Goal: Task Accomplishment & Management: Complete application form

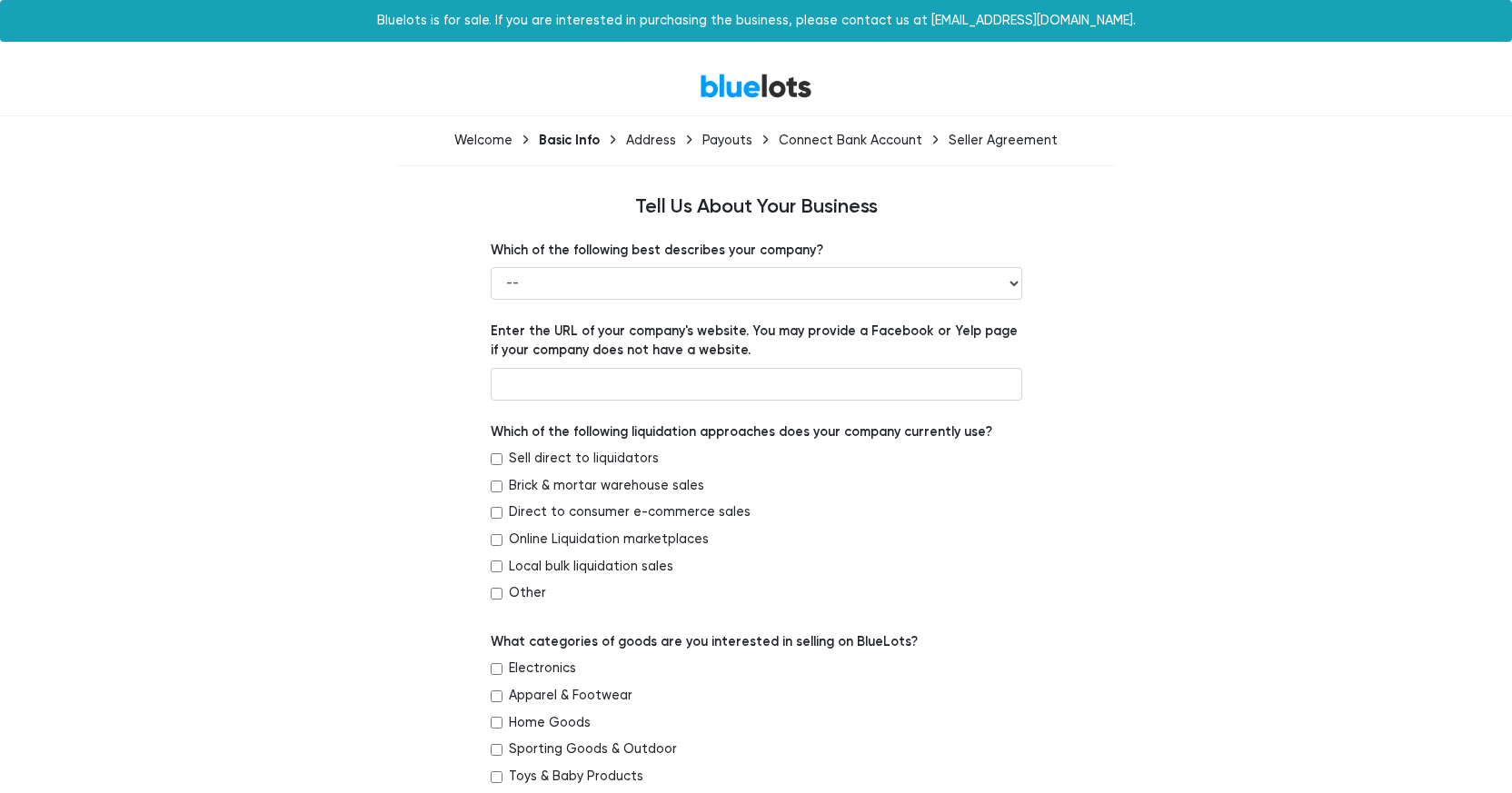
click at [740, 84] on link "BlueLots" at bounding box center [756, 85] width 113 height 26
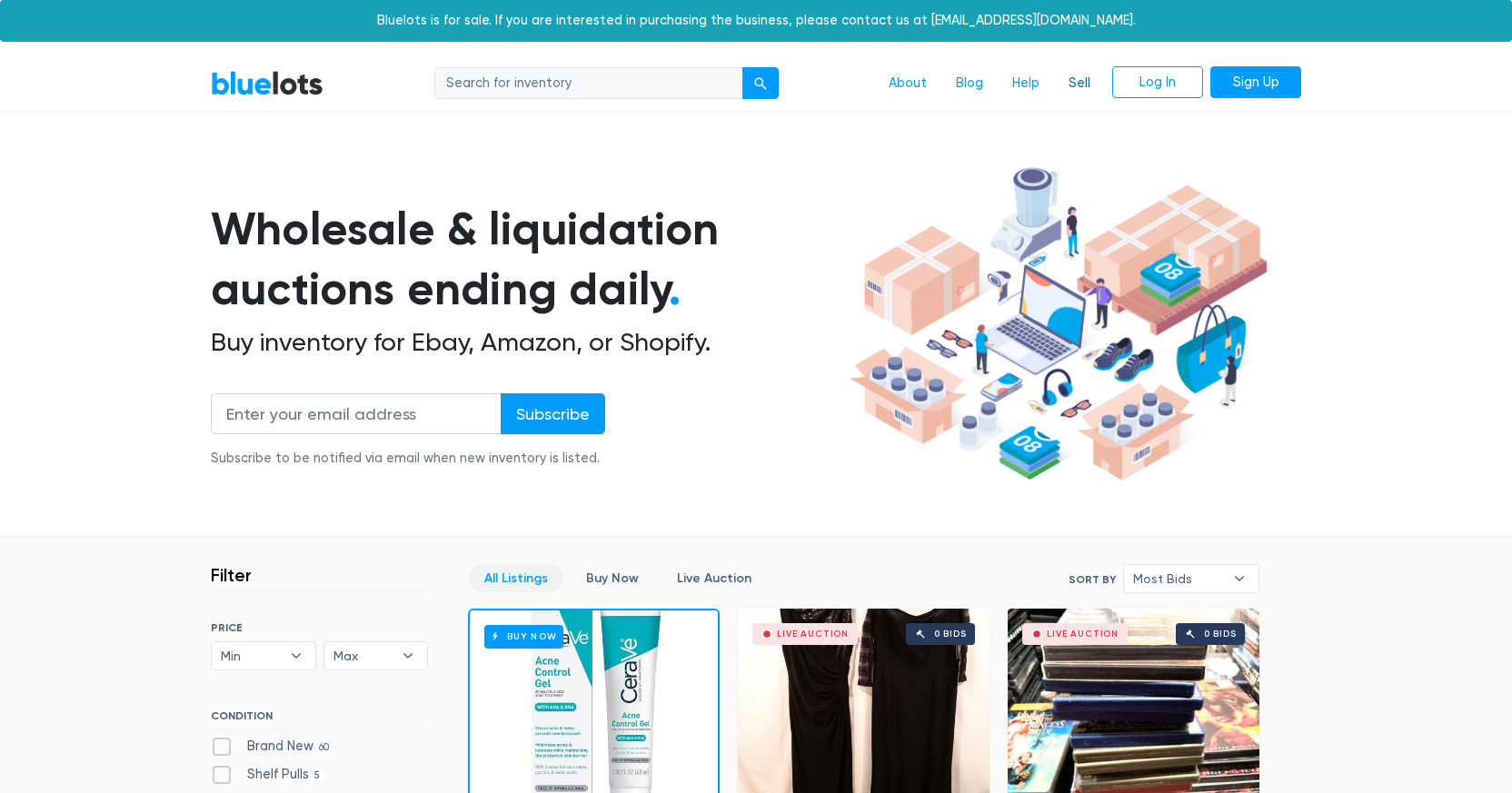
click at [1080, 84] on link "Sell" at bounding box center [1080, 83] width 51 height 34
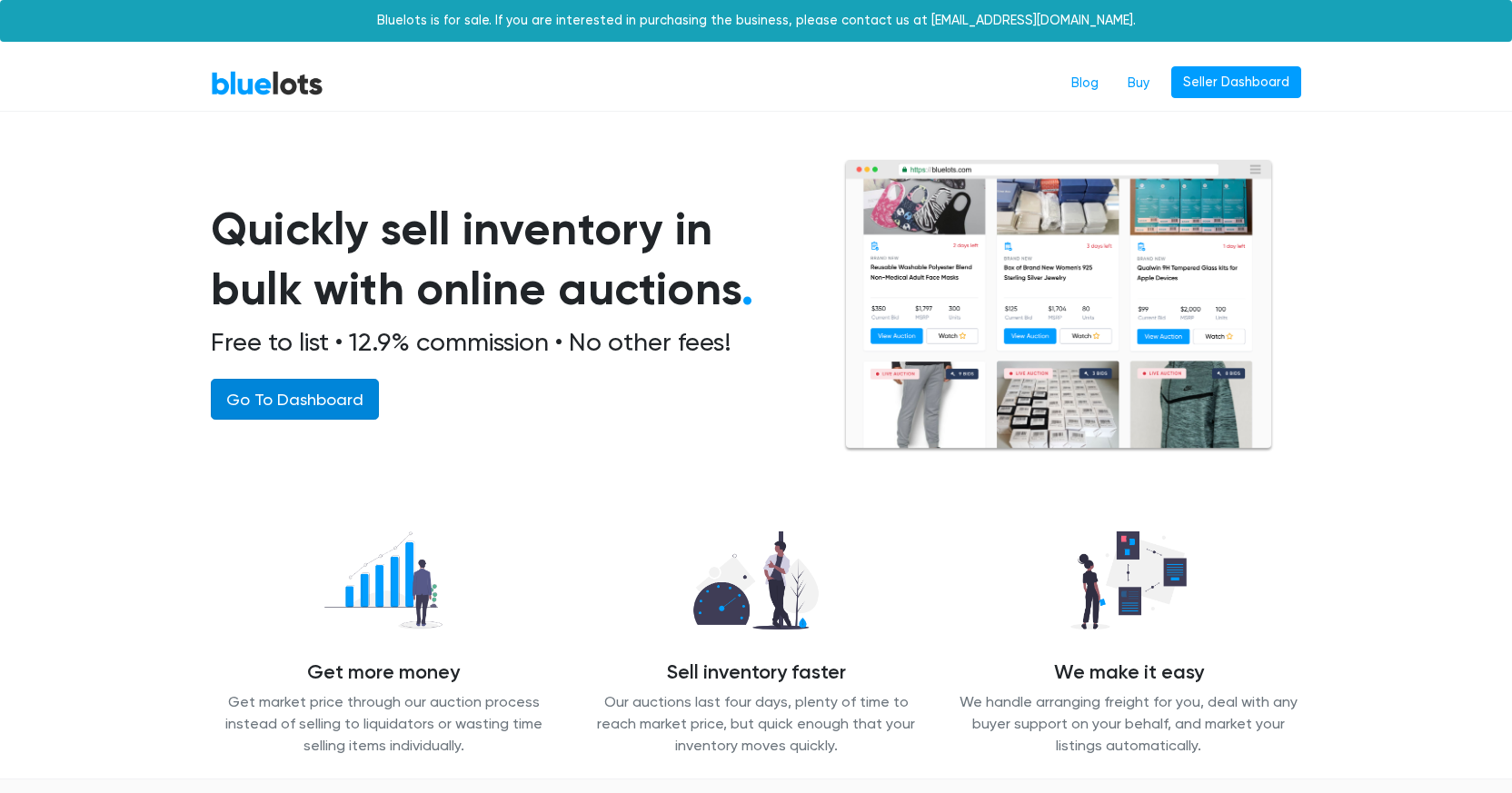
click at [285, 401] on link "Go To Dashboard" at bounding box center [294, 399] width 168 height 41
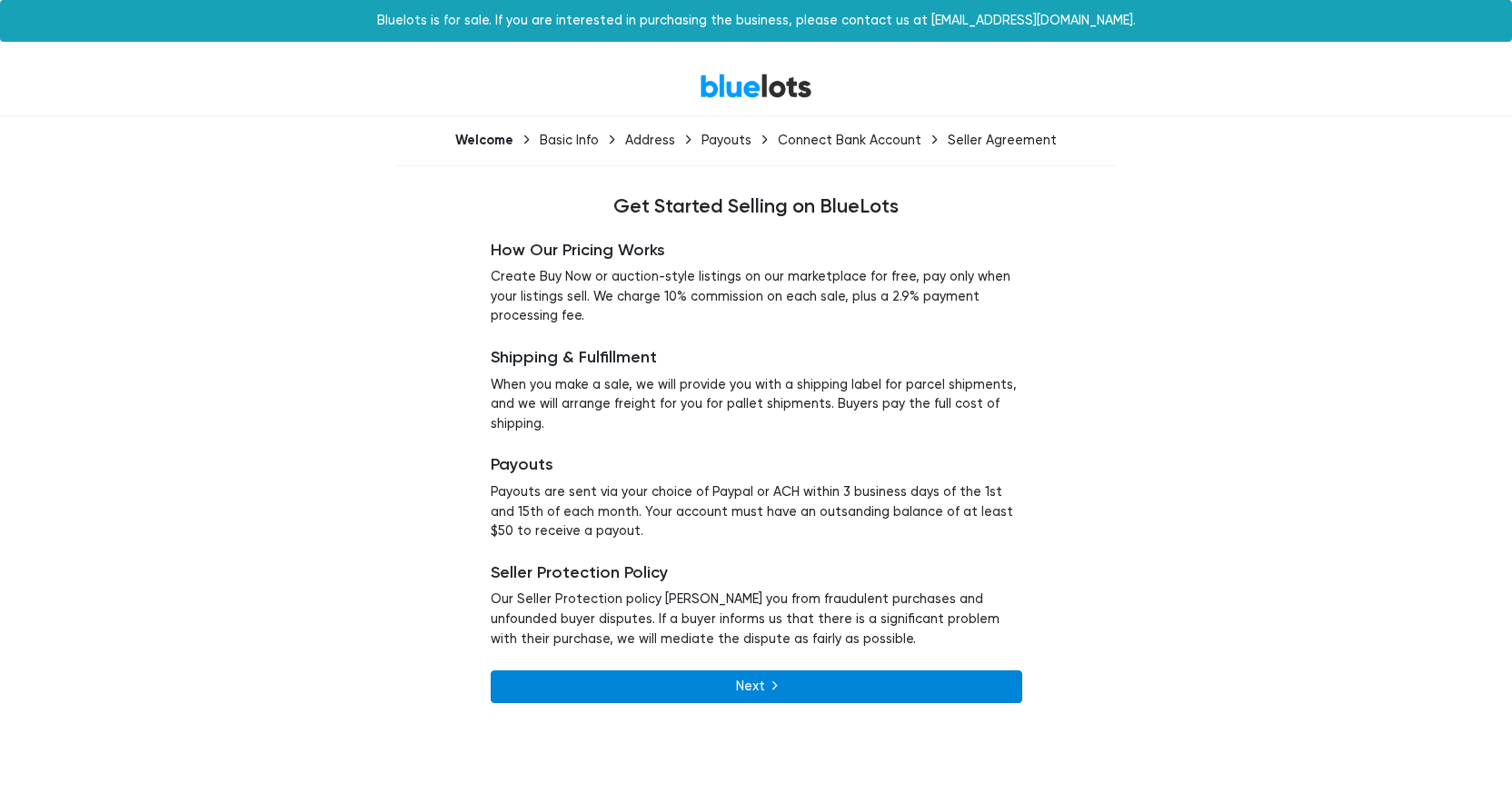
drag, startPoint x: 744, startPoint y: 693, endPoint x: 812, endPoint y: 701, distance: 68.5
click at [744, 693] on link "Next" at bounding box center [756, 686] width 531 height 32
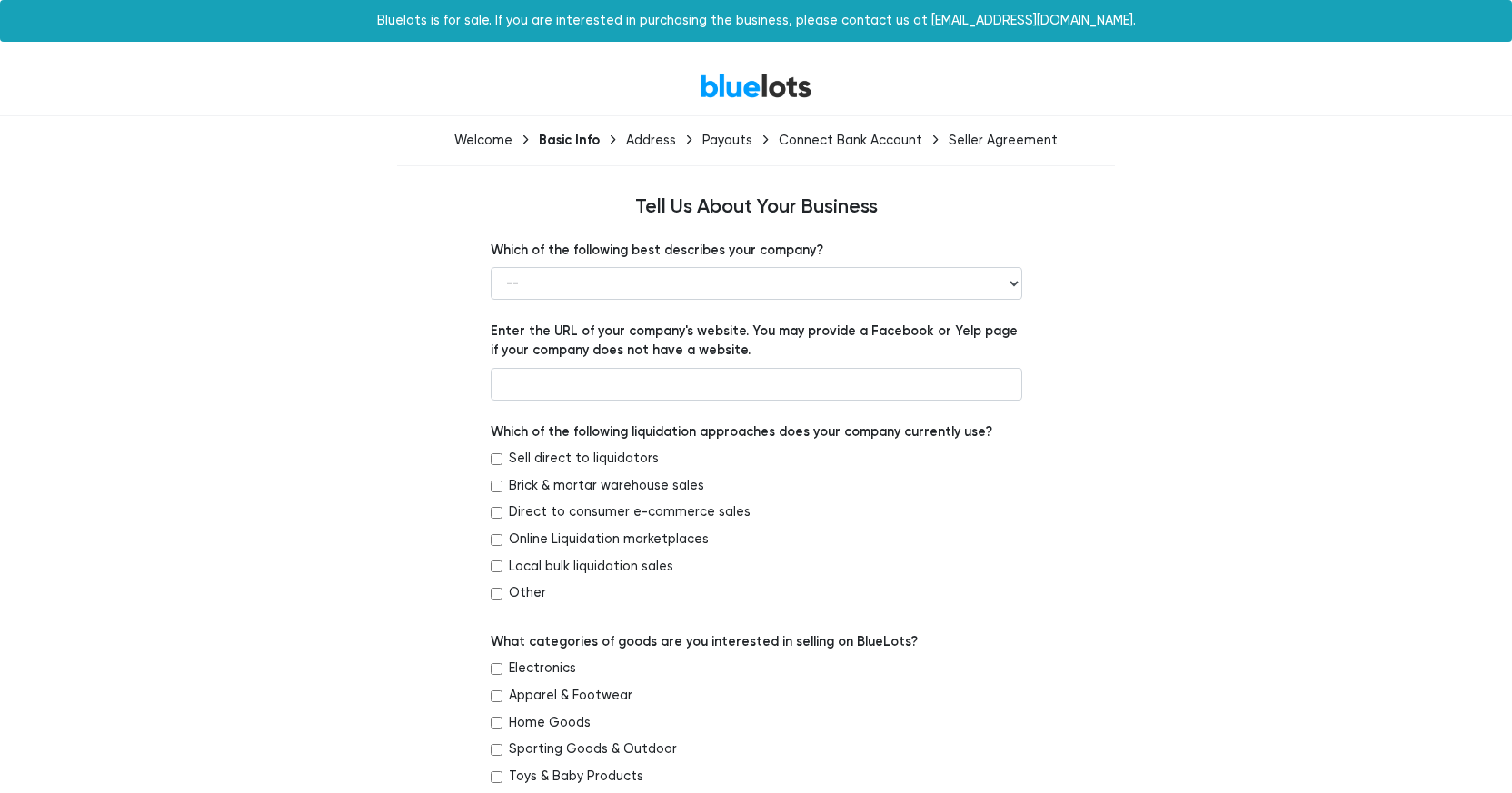
click at [191, 114] on nav "BlueLots" at bounding box center [756, 85] width 1512 height 60
drag, startPoint x: 1301, startPoint y: 70, endPoint x: 1314, endPoint y: 65, distance: 13.9
click at [1302, 70] on div "BlueLots" at bounding box center [756, 86] width 1118 height 39
drag, startPoint x: 1240, startPoint y: 82, endPoint x: 1158, endPoint y: 96, distance: 83.2
click at [1239, 82] on div "BlueLots" at bounding box center [756, 86] width 1118 height 39
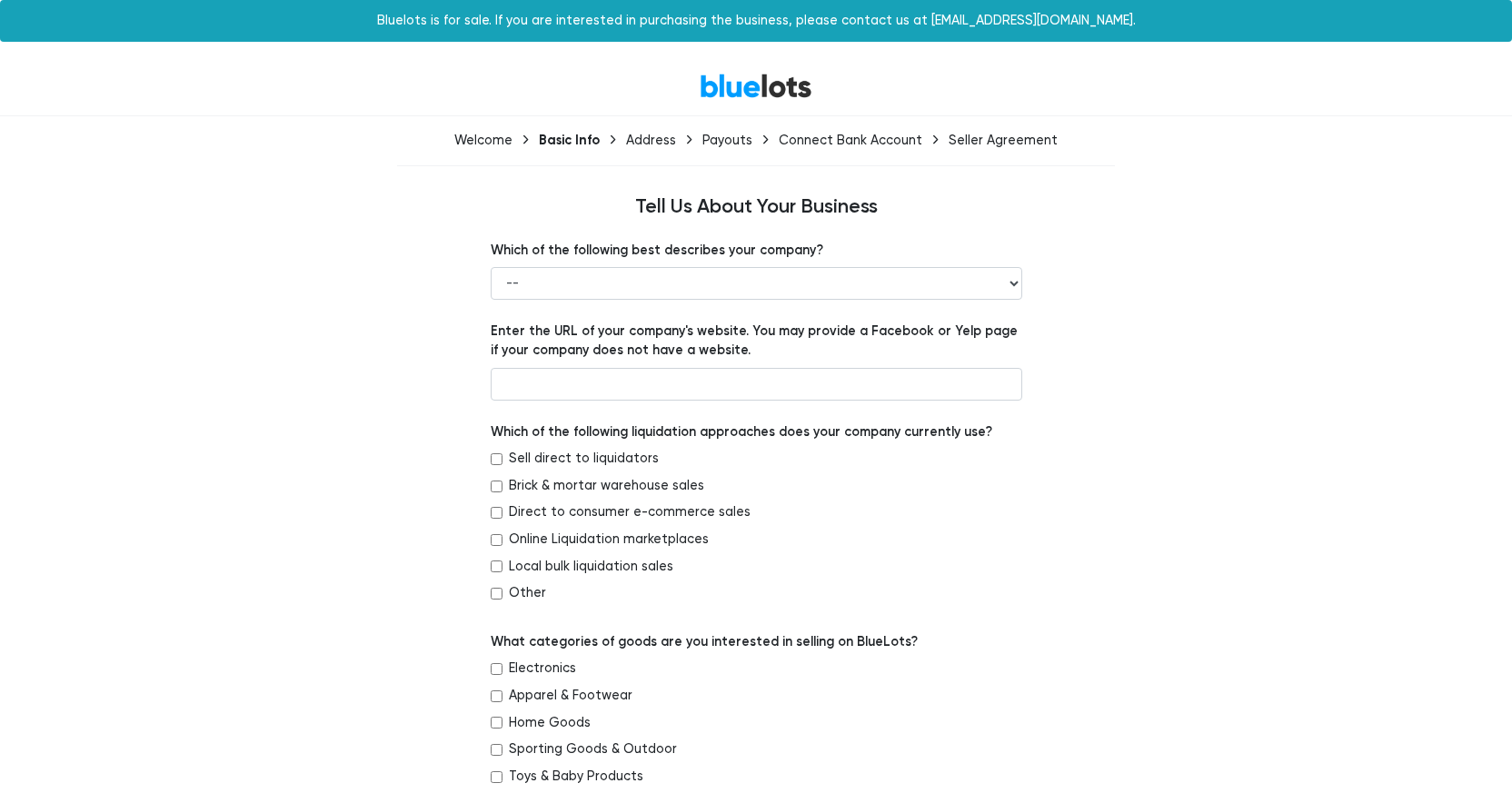
click at [713, 93] on link "BlueLots" at bounding box center [756, 85] width 113 height 26
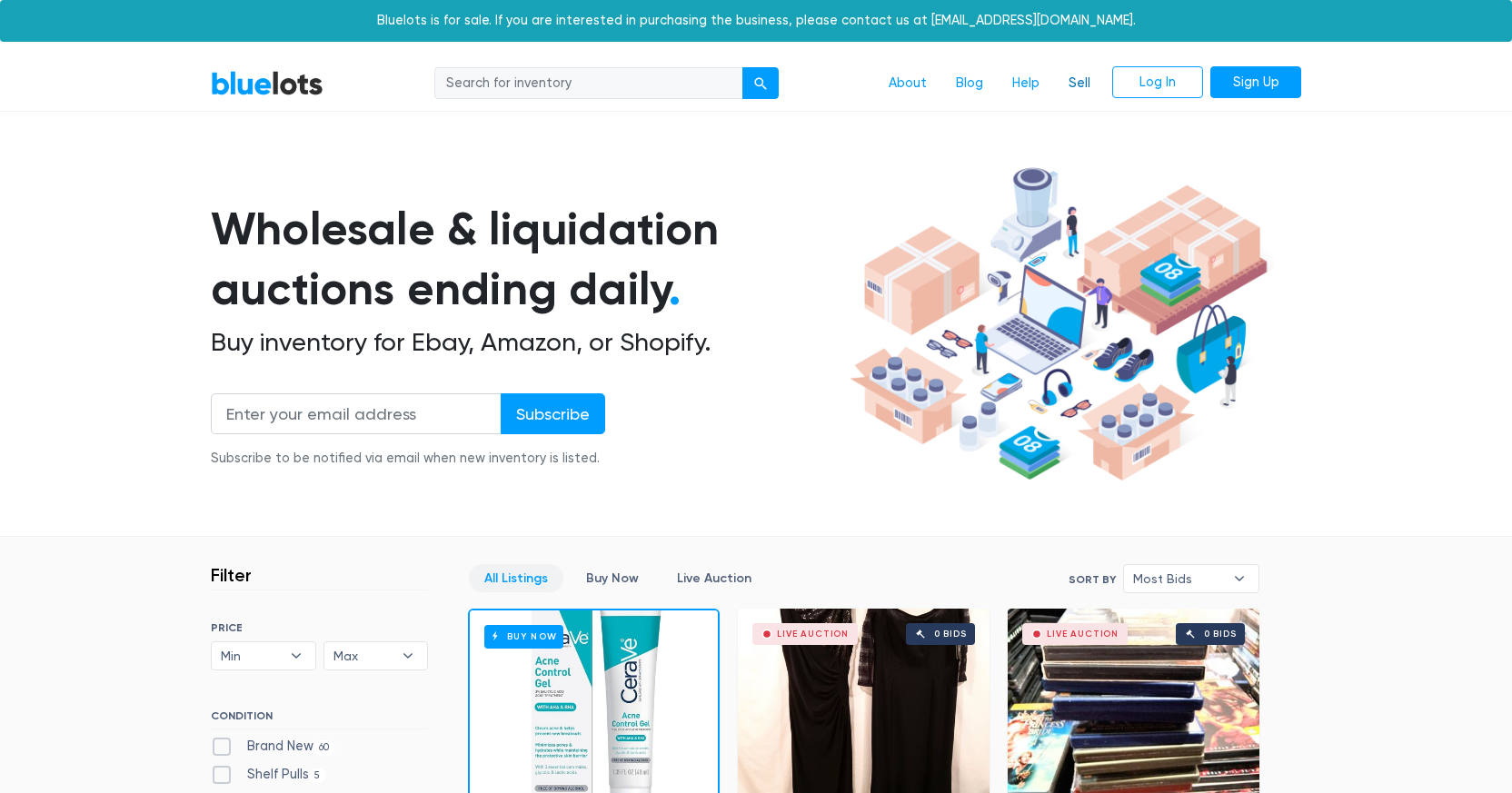
click at [1081, 85] on link "Sell" at bounding box center [1080, 83] width 51 height 34
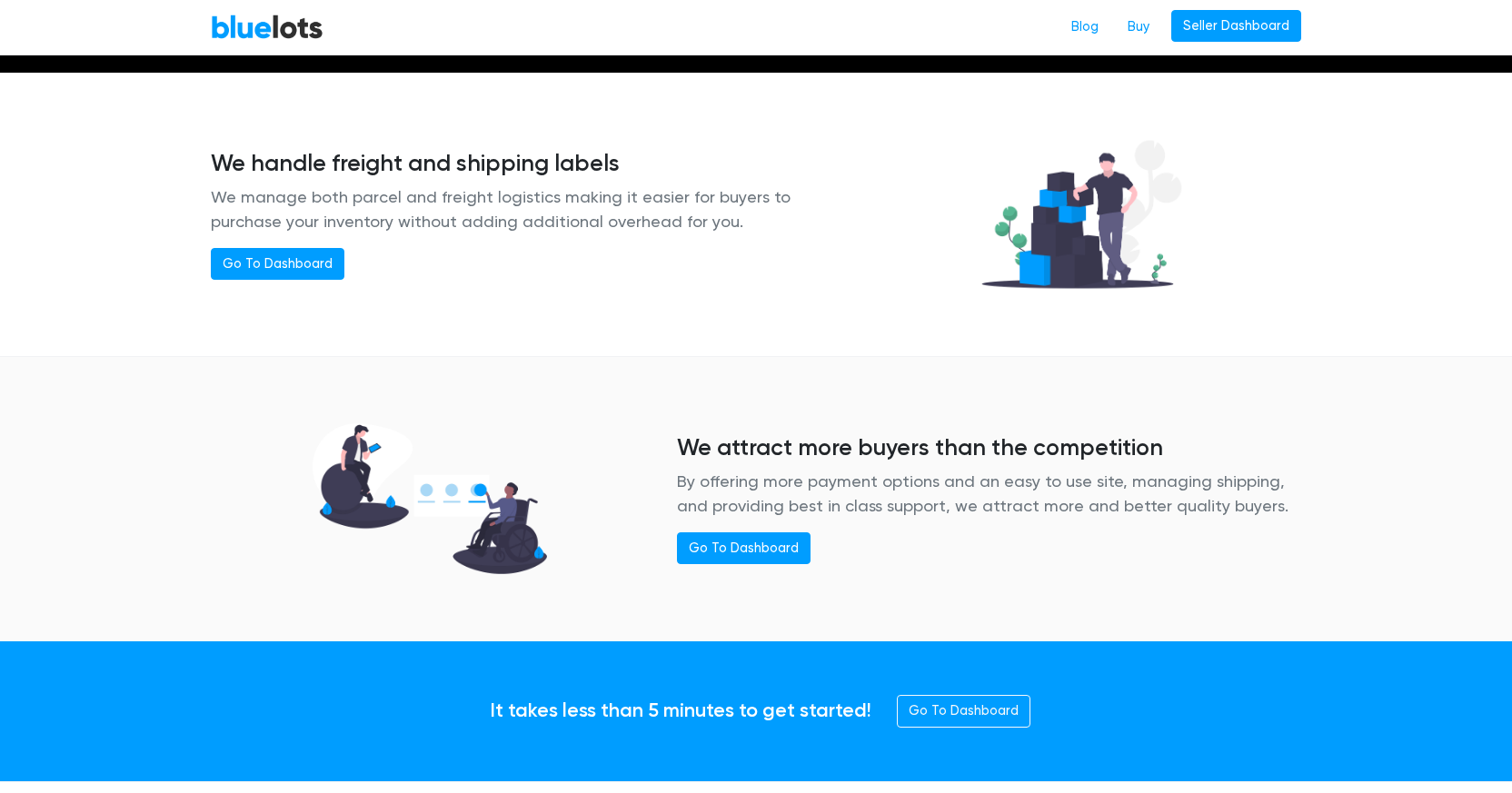
scroll to position [2346, 0]
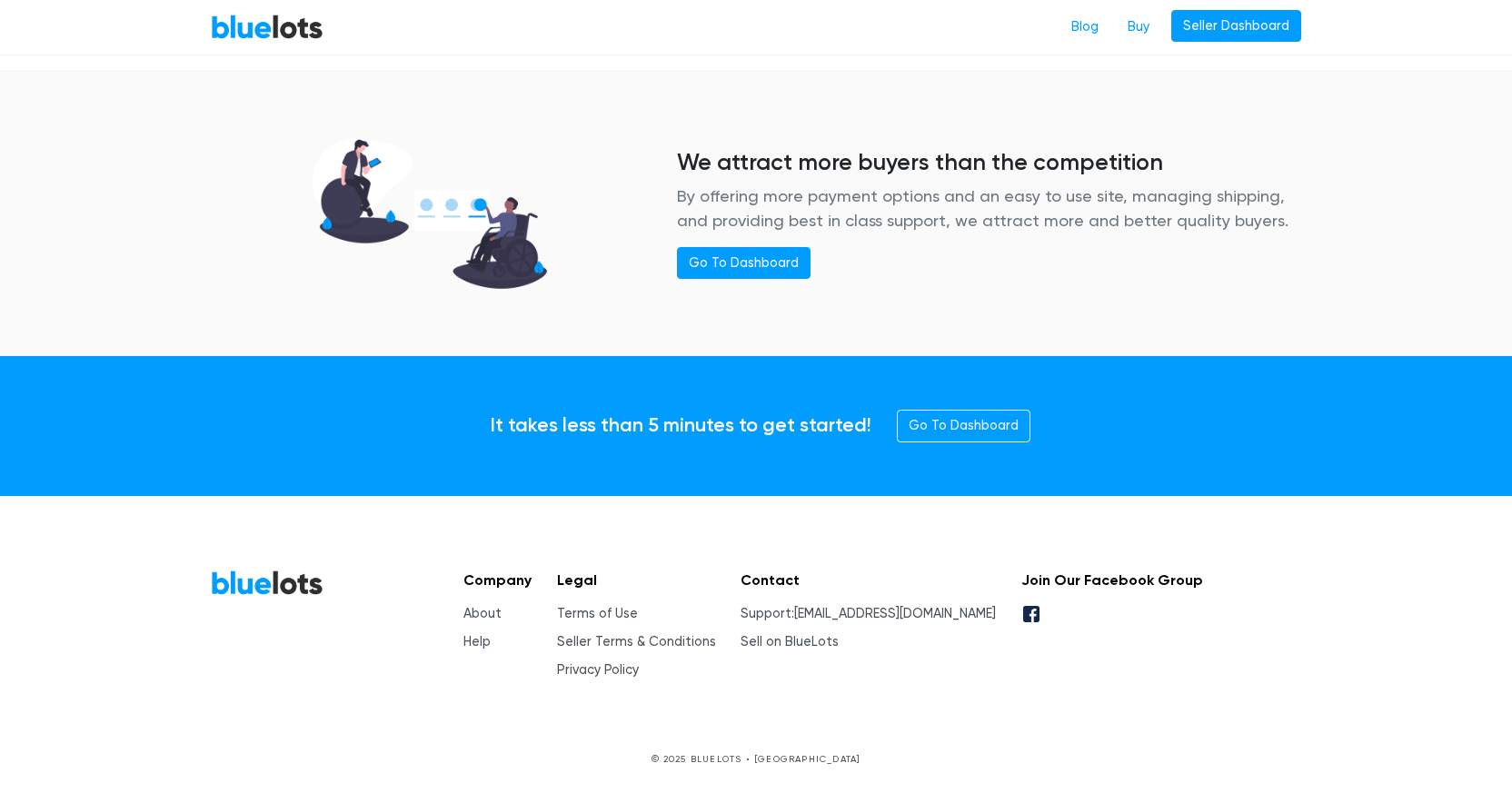
drag, startPoint x: 663, startPoint y: 95, endPoint x: 463, endPoint y: 11, distance: 216.9
click at [660, 94] on div "We attract more buyers than the competition By offering more payment options an…" at bounding box center [756, 214] width 1118 height 269
click at [986, 430] on link "Go To Dashboard" at bounding box center [964, 425] width 133 height 32
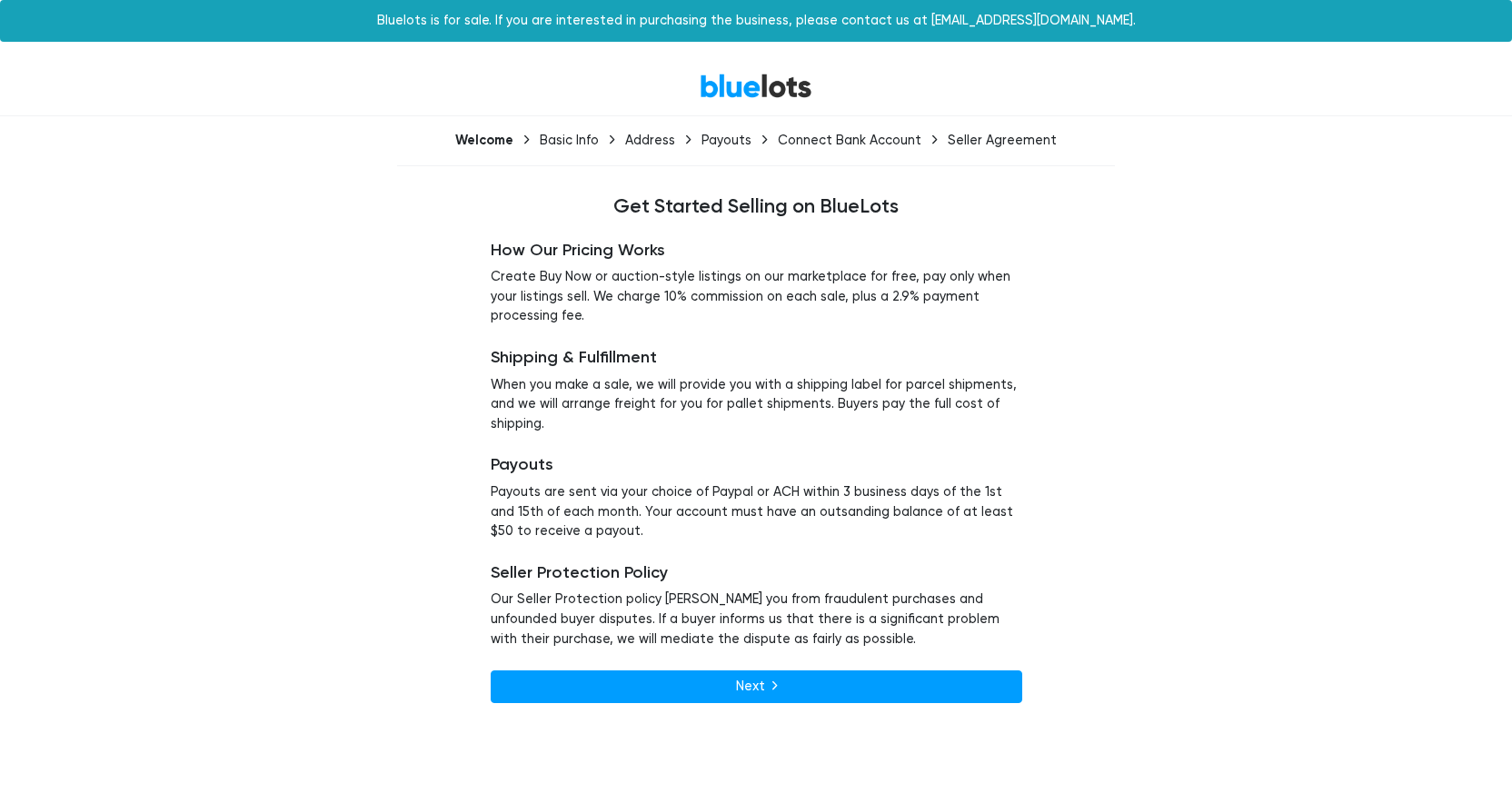
drag, startPoint x: 1121, startPoint y: 547, endPoint x: 1013, endPoint y: 611, distance: 125.5
click at [1121, 547] on div "How Our Pricing Works Create Buy Now or auction-style listings on our marketpla…" at bounding box center [756, 471] width 1118 height 506
drag, startPoint x: 752, startPoint y: 688, endPoint x: 1084, endPoint y: 627, distance: 337.6
click at [752, 688] on link "Next" at bounding box center [756, 686] width 531 height 32
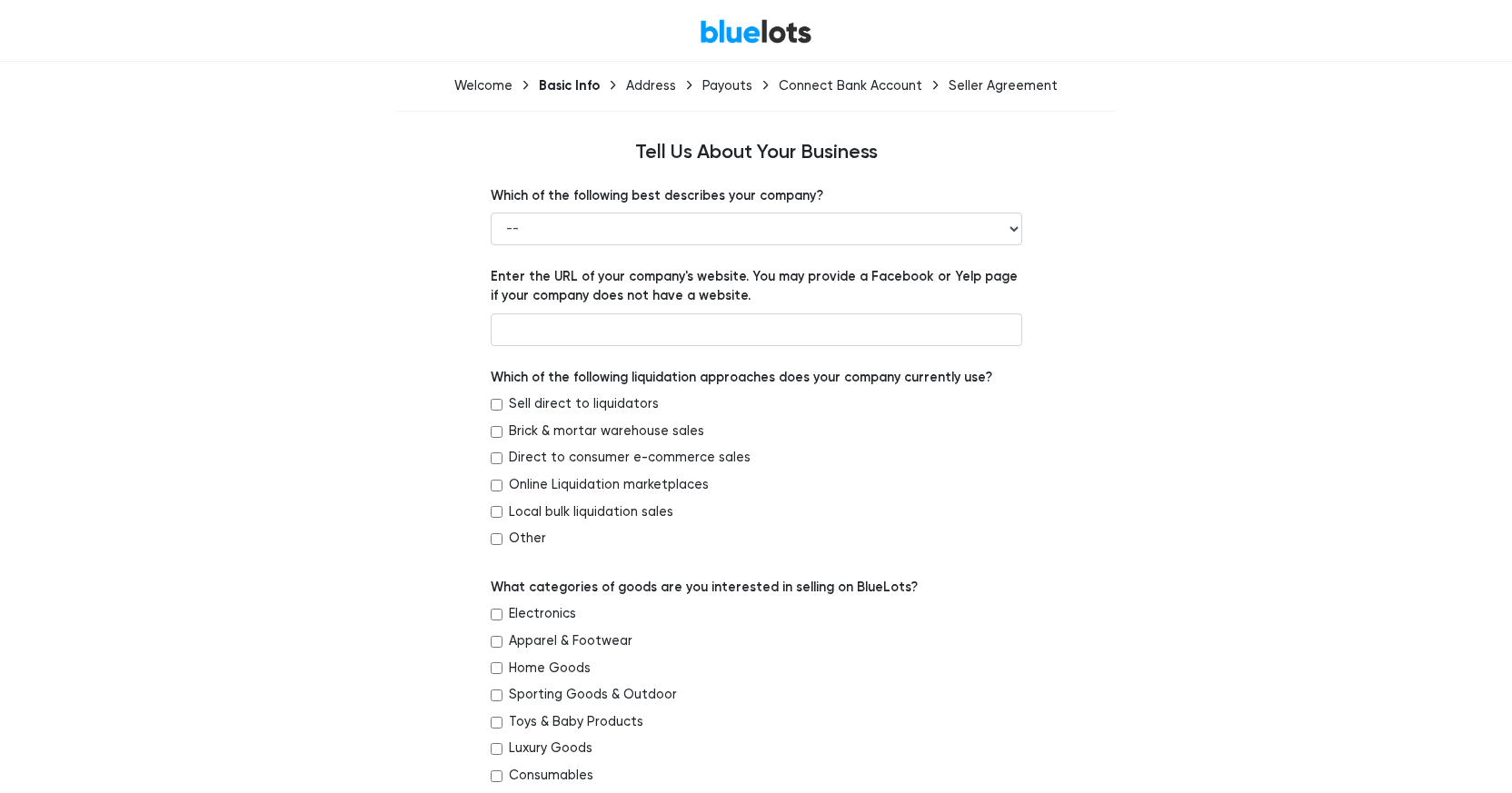
scroll to position [57, 0]
select select "Retailer"
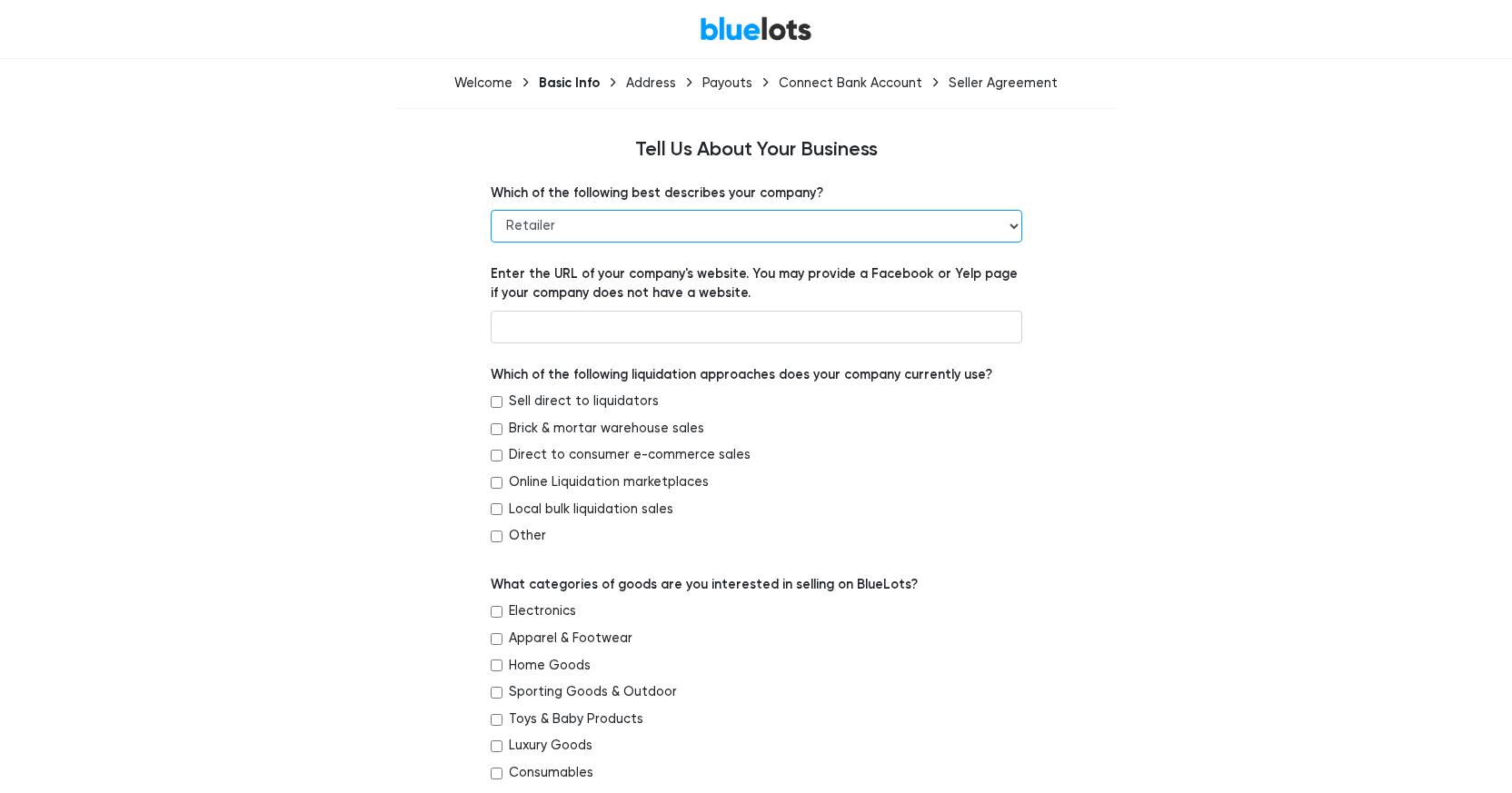
click option "Retailer" at bounding box center [0, 0] width 0 height 0
click at [602, 399] on label "Sell direct to liquidators" at bounding box center [583, 401] width 150 height 20
click at [503, 399] on input "Sell direct to liquidators" at bounding box center [496, 402] width 12 height 12
checkbox input "true"
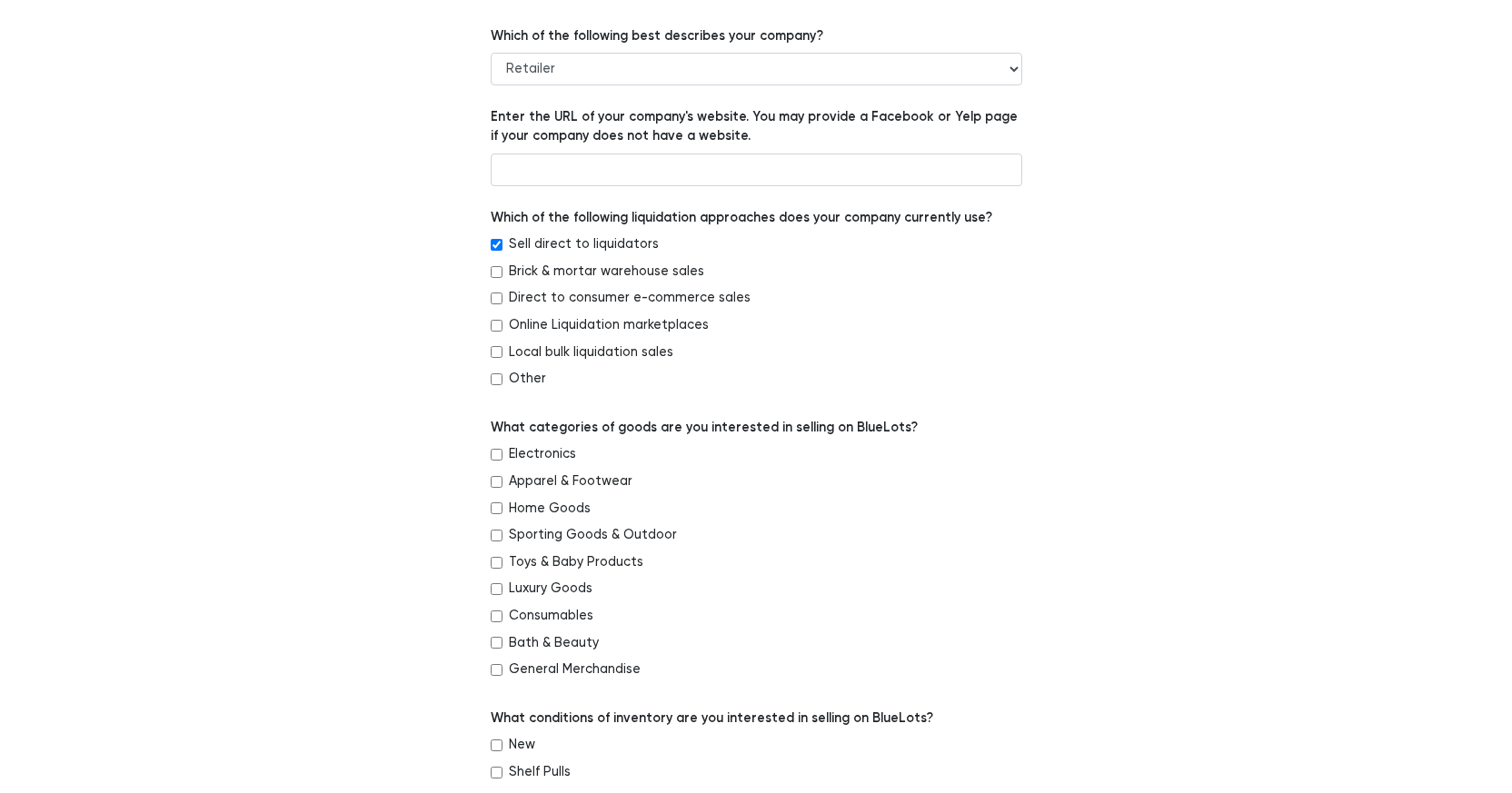
scroll to position [237, 0]
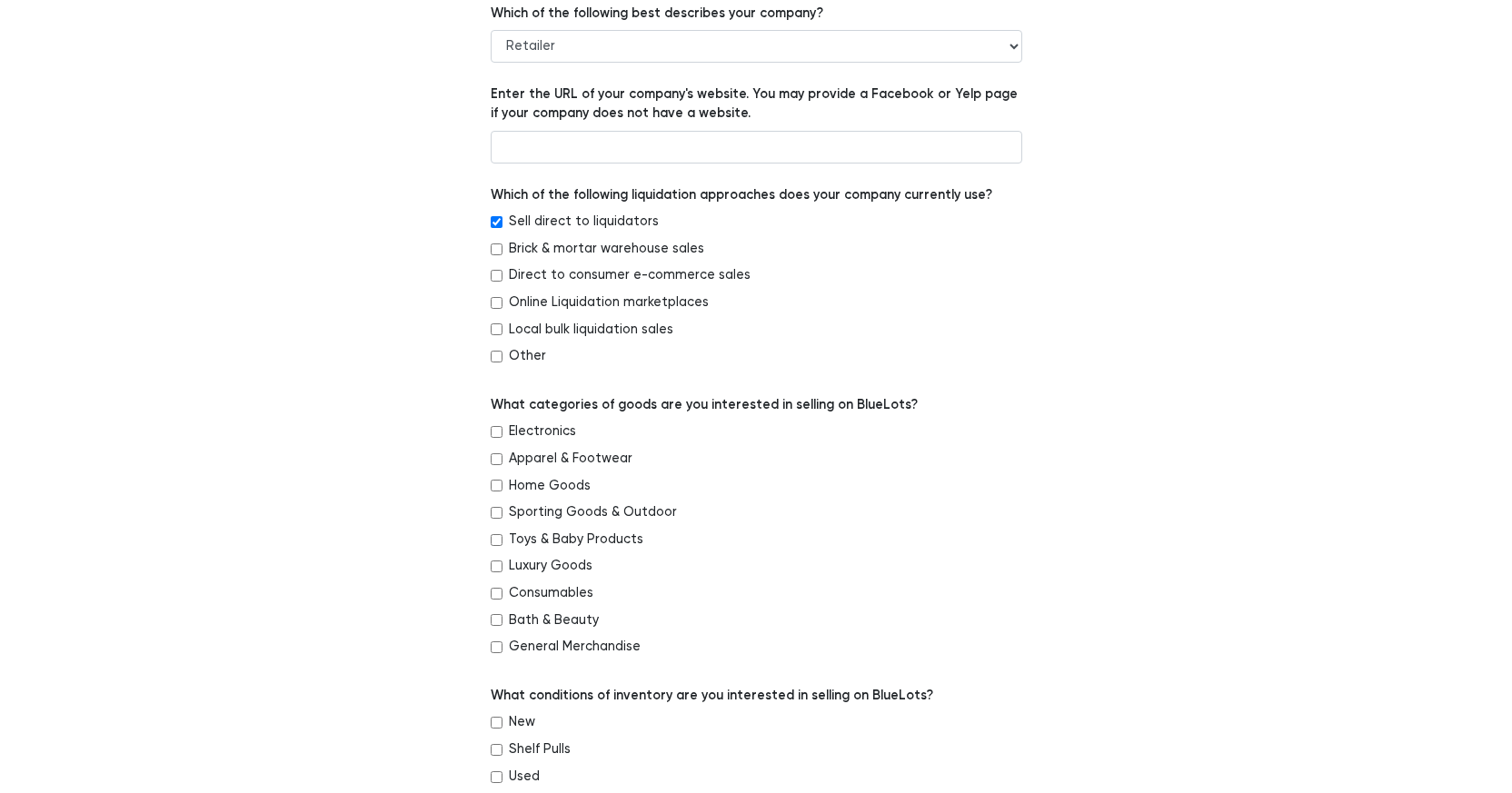
drag, startPoint x: 556, startPoint y: 429, endPoint x: 591, endPoint y: 438, distance: 36.1
click at [556, 429] on label "Electronics" at bounding box center [542, 431] width 68 height 20
click at [503, 429] on input "Electronics" at bounding box center [496, 432] width 12 height 12
checkbox input "true"
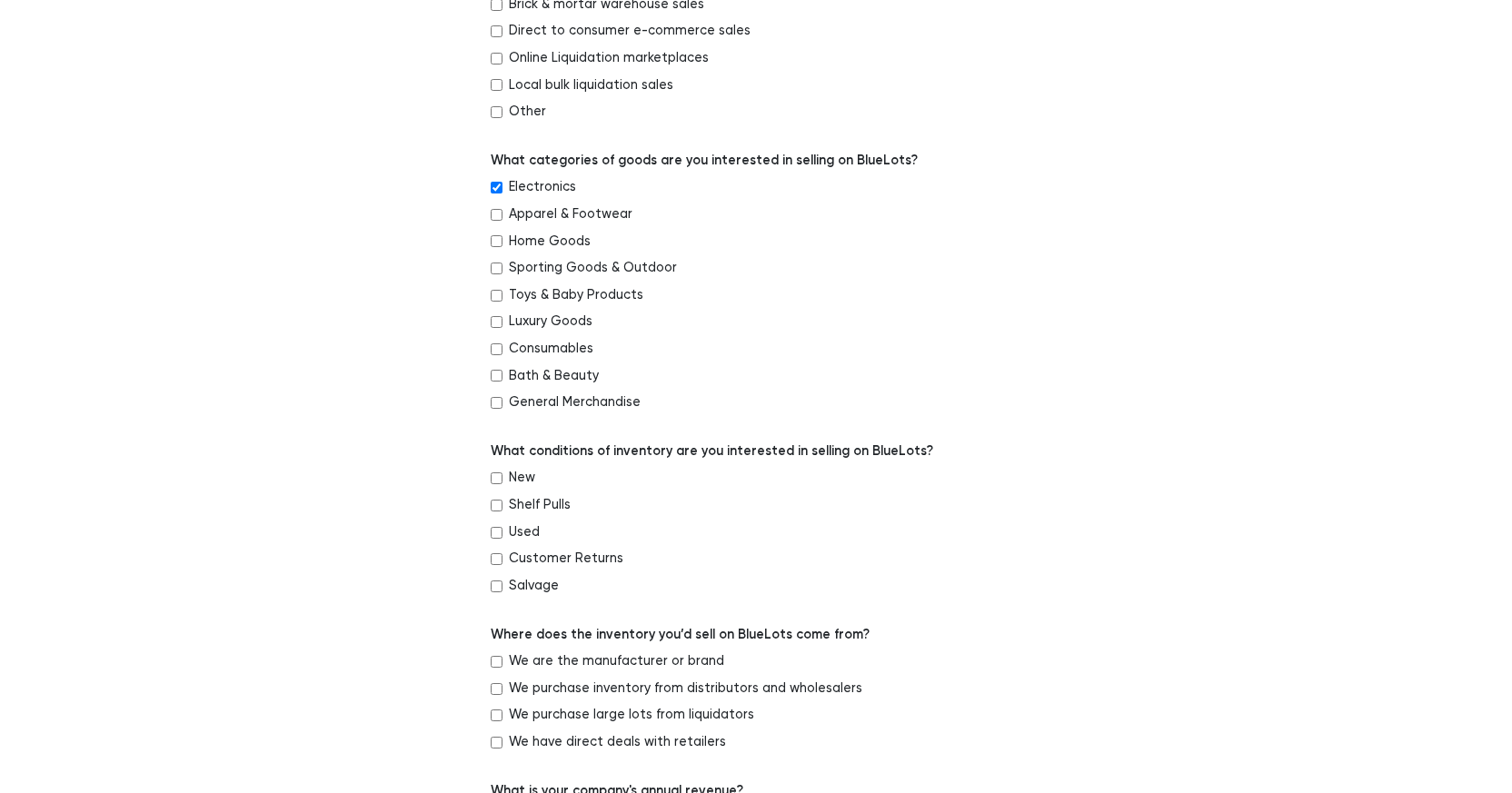
scroll to position [500, 0]
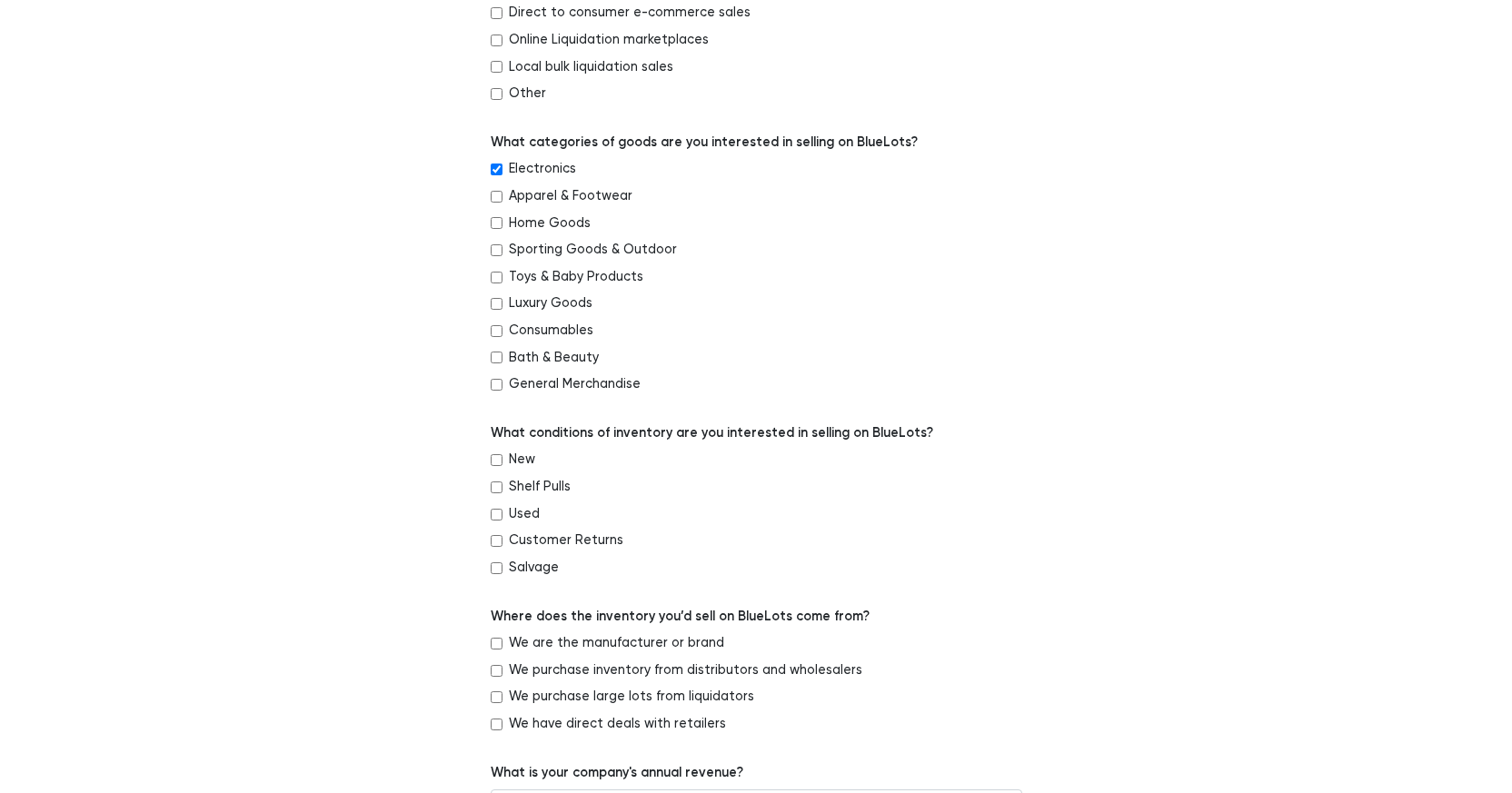
click at [521, 466] on label "New" at bounding box center [522, 460] width 26 height 20
click at [503, 466] on input "New" at bounding box center [496, 460] width 12 height 12
checkbox input "true"
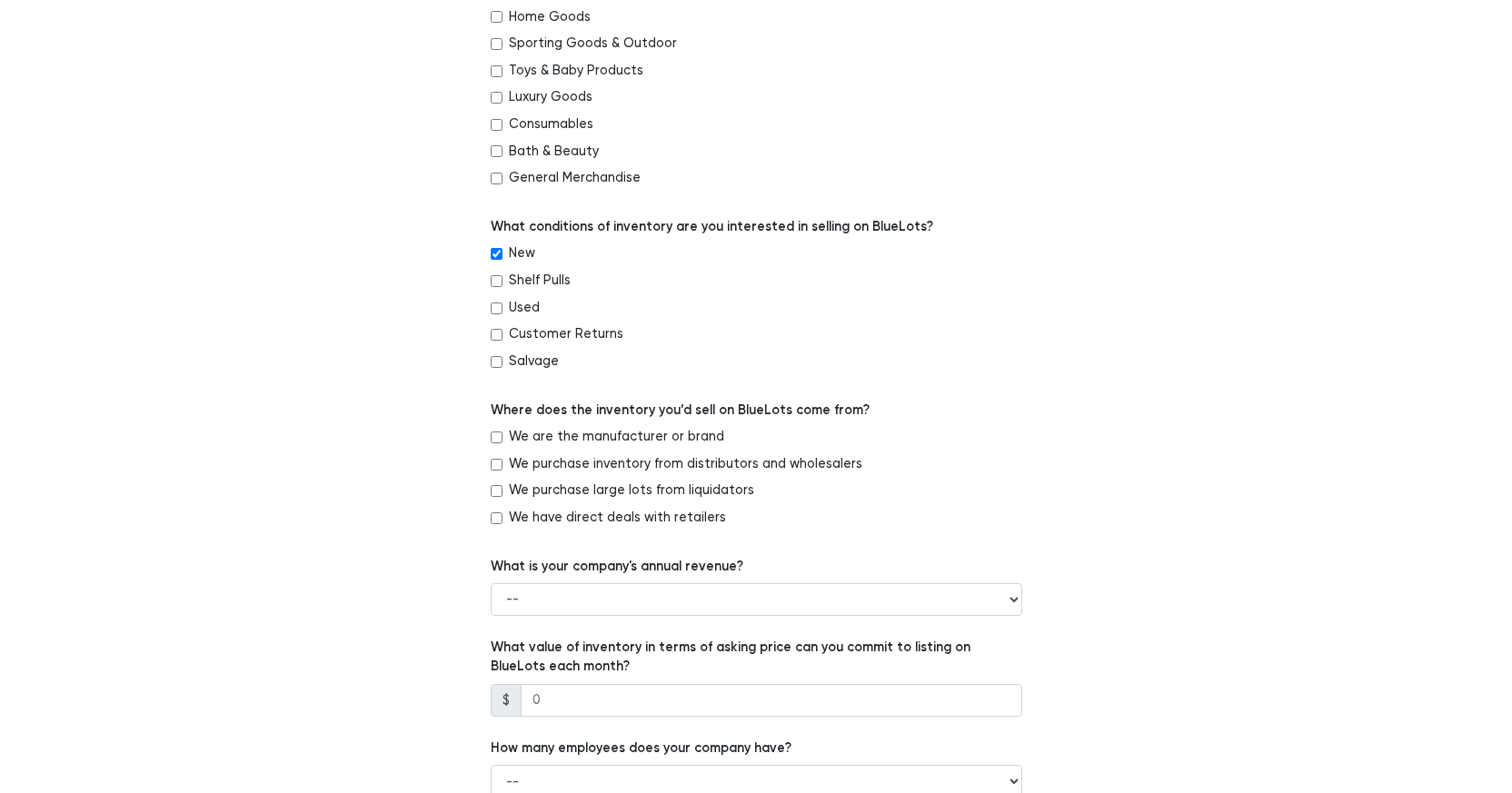
drag, startPoint x: 576, startPoint y: 438, endPoint x: 856, endPoint y: 507, distance: 288.4
click at [578, 438] on label "We are the manufacturer or brand" at bounding box center [617, 437] width 216 height 20
click at [503, 438] on input "We are the manufacturer or brand" at bounding box center [496, 437] width 12 height 12
checkbox input "true"
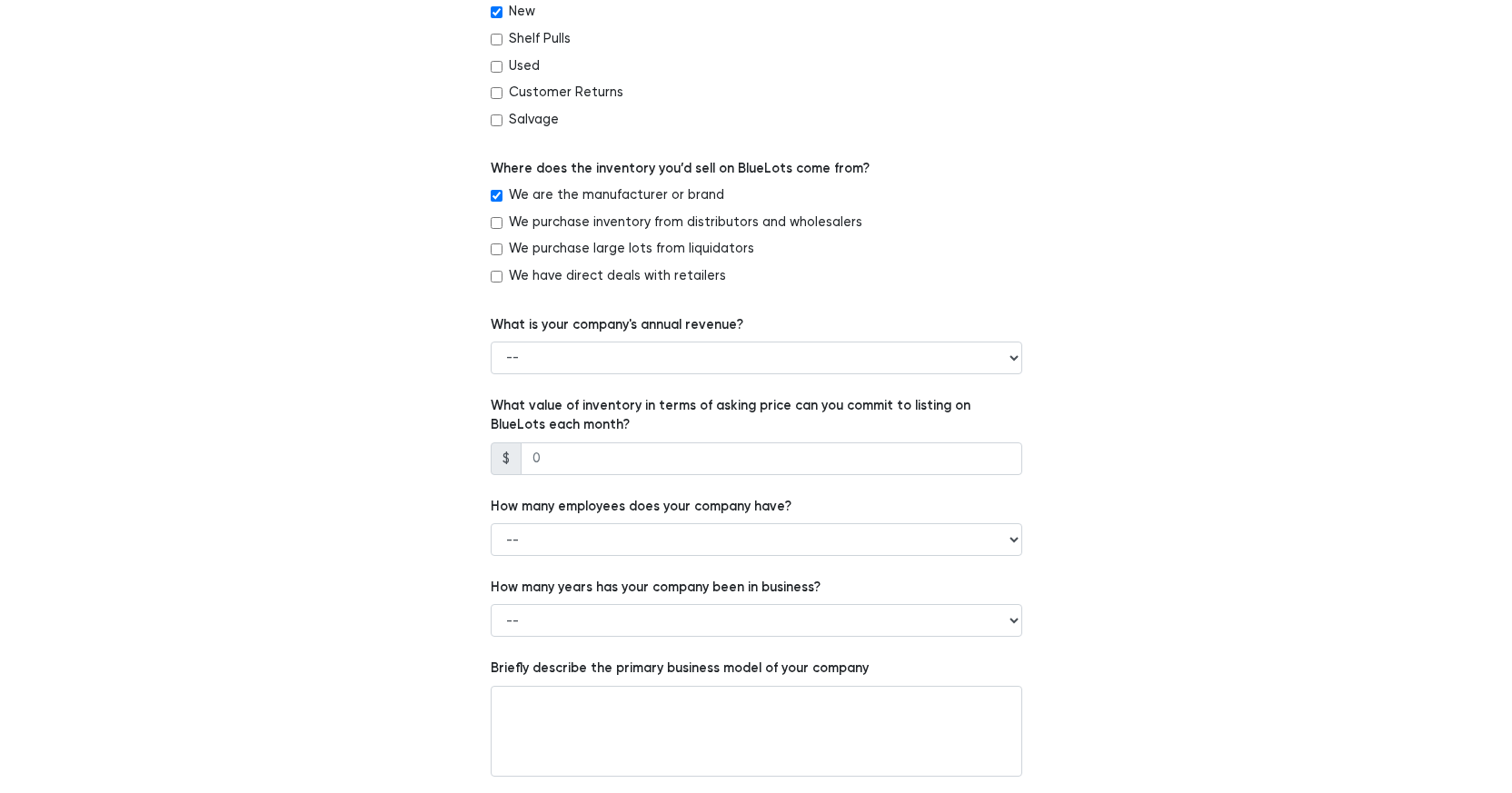
scroll to position [959, 0]
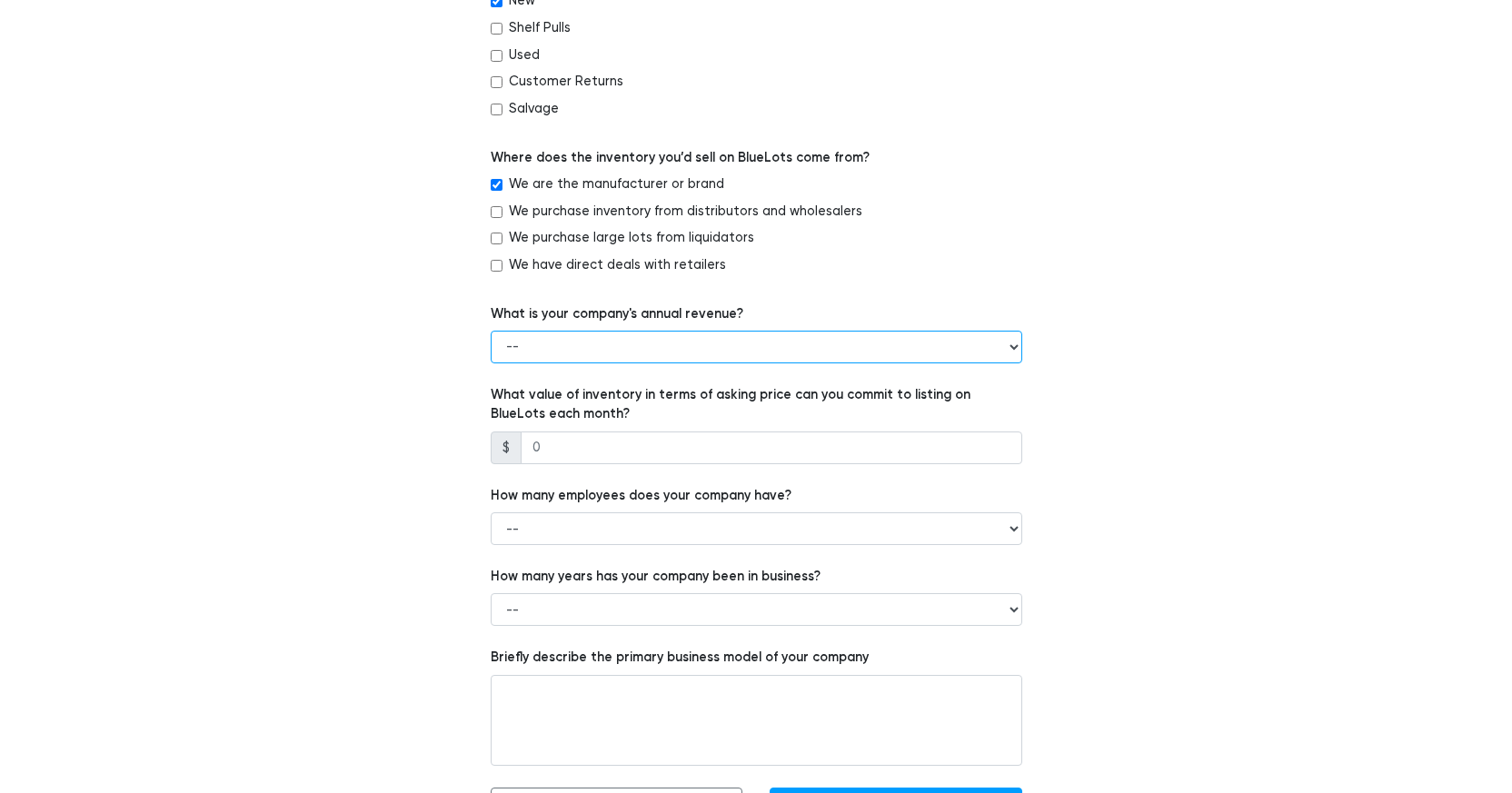
select select "$100,000 to $500,000"
click option "$100,000 to $500,000" at bounding box center [0, 0] width 0 height 0
drag, startPoint x: 1170, startPoint y: 403, endPoint x: 861, endPoint y: 446, distance: 312.0
click at [1170, 403] on div "Which of the following best describes your company? -- Retailer Wholesaler Bran…" at bounding box center [756, 51] width 1118 height 1538
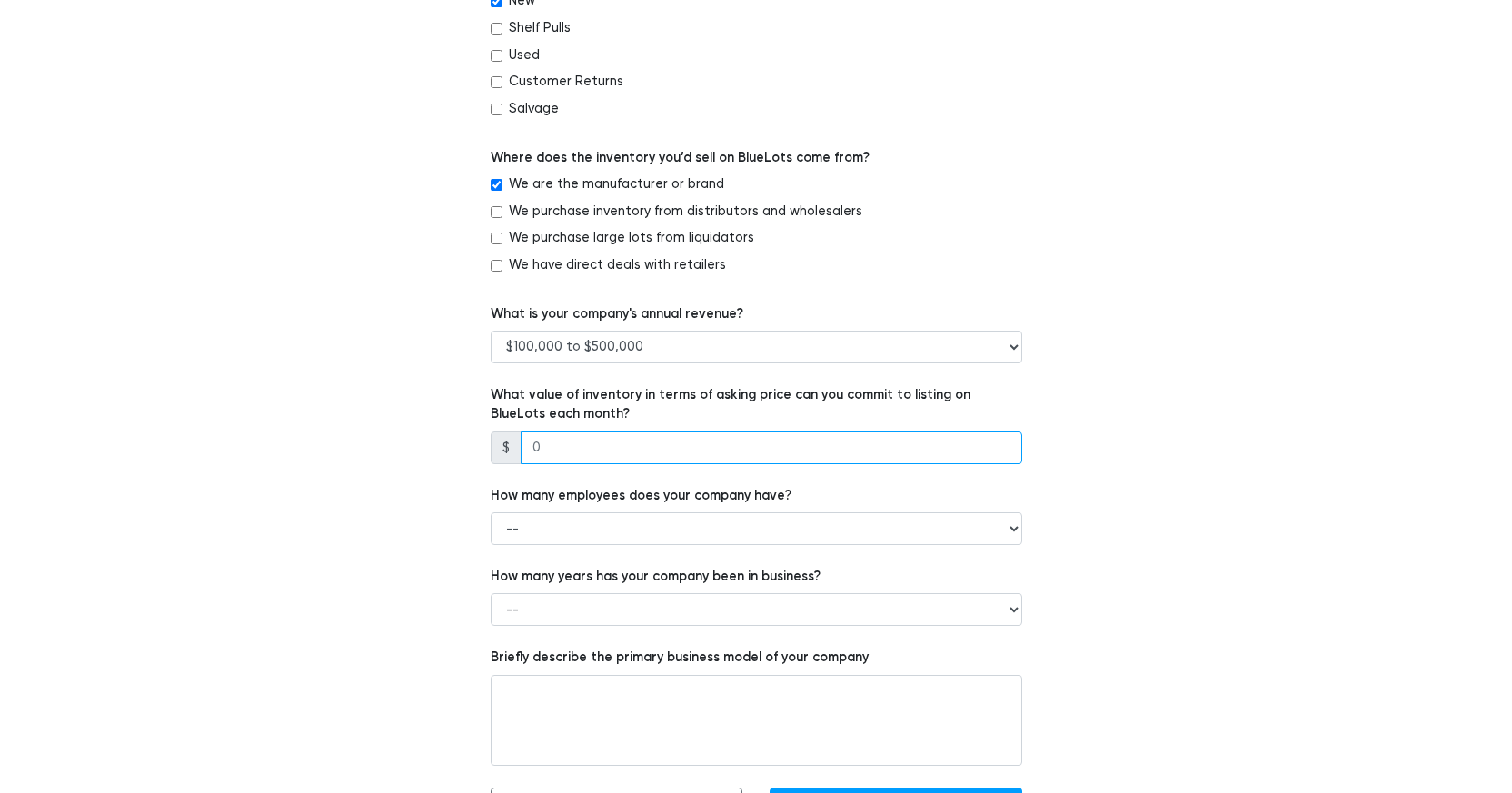
click at [585, 445] on input "number" at bounding box center [772, 447] width 502 height 32
type input "5000"
click at [1097, 466] on div "Which of the following best describes your company? -- Retailer Wholesaler Bran…" at bounding box center [756, 51] width 1118 height 1538
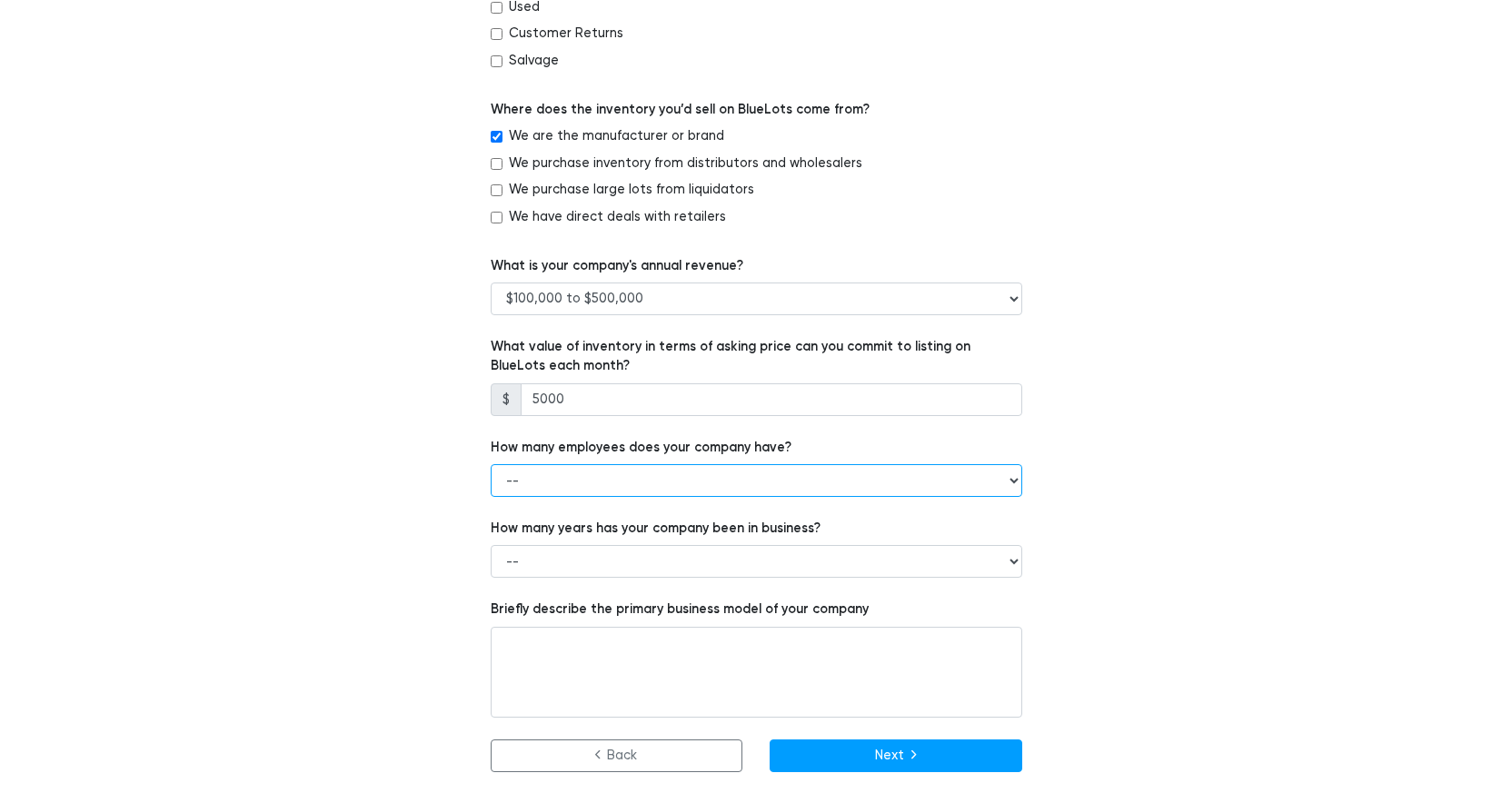
select select "1 - 5"
click option "1 - 5" at bounding box center [0, 0] width 0 height 0
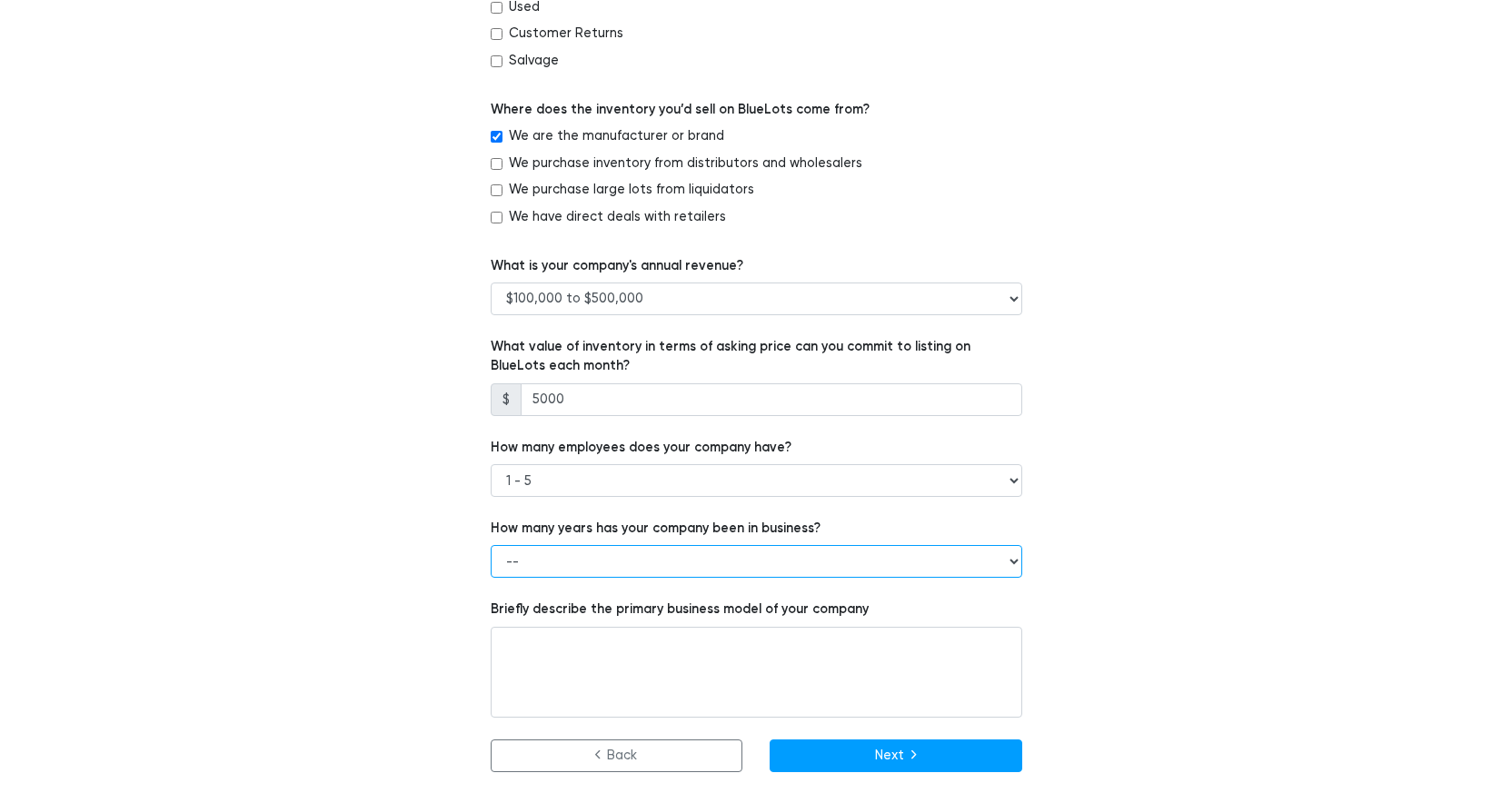
select select "1 to 3 years"
click option "1 to 3 years" at bounding box center [0, 0] width 0 height 0
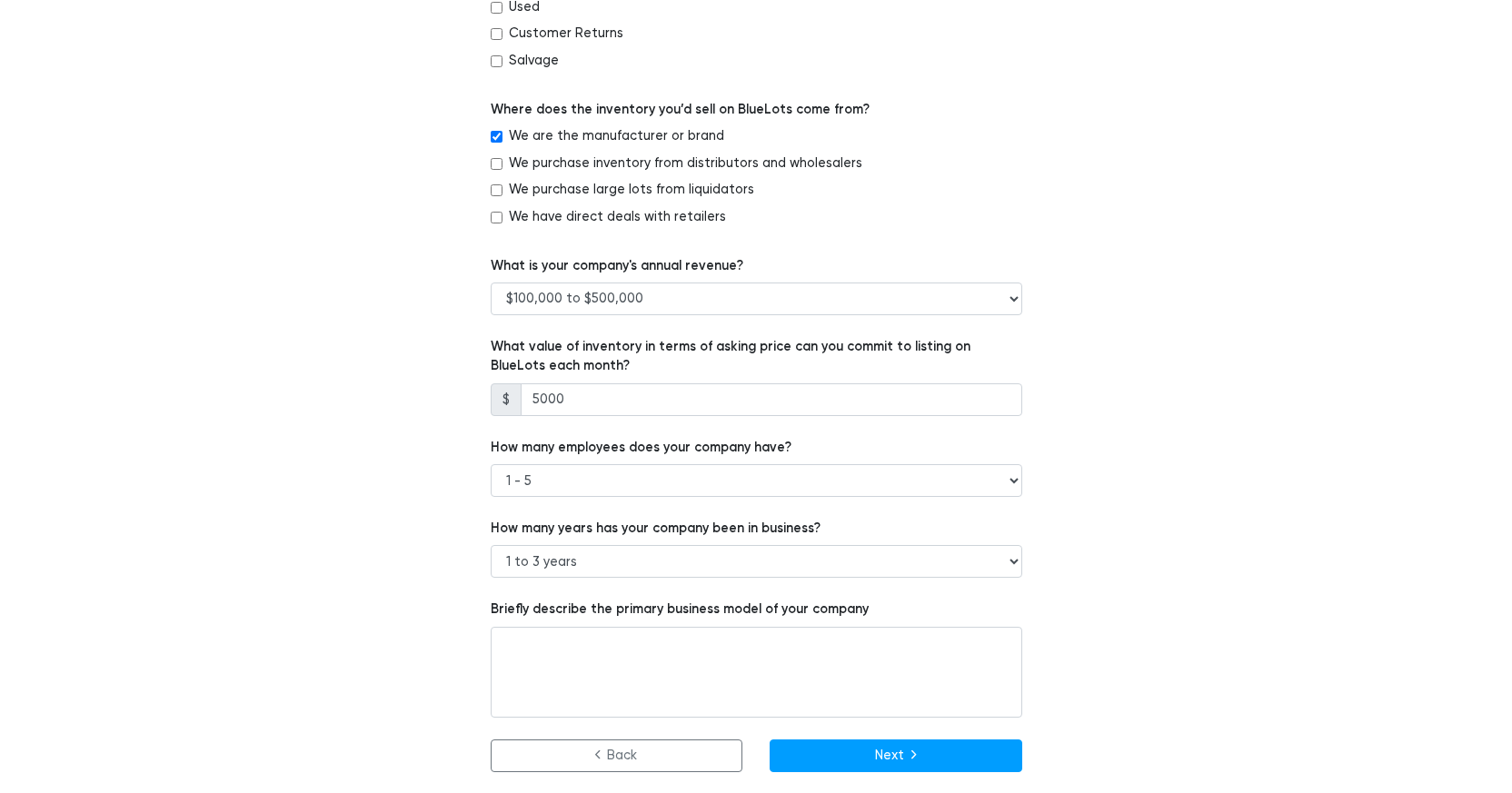
drag, startPoint x: 1214, startPoint y: 621, endPoint x: 1066, endPoint y: 639, distance: 149.1
click at [1209, 622] on div "Which of the following best describes your company? -- Retailer Wholesaler Bran…" at bounding box center [756, 3] width 1118 height 1538
click at [916, 761] on button "Next" at bounding box center [896, 755] width 253 height 32
type input "www.hu.cl"
drag, startPoint x: 884, startPoint y: 755, endPoint x: 925, endPoint y: 751, distance: 41.2
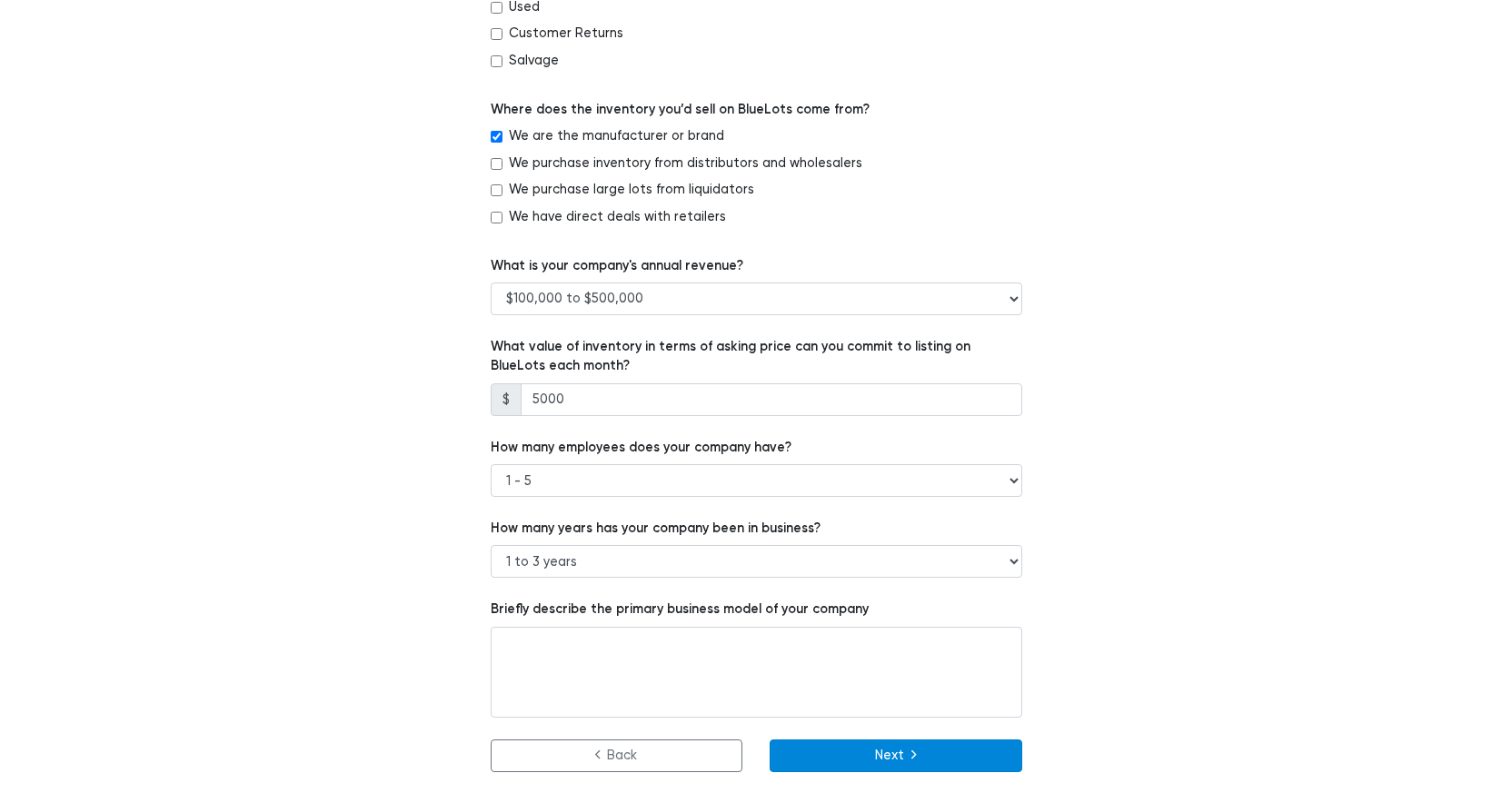
click at [886, 755] on button "Next" at bounding box center [896, 755] width 253 height 32
type textarea "ssss"
click at [901, 753] on button "Next" at bounding box center [896, 755] width 253 height 32
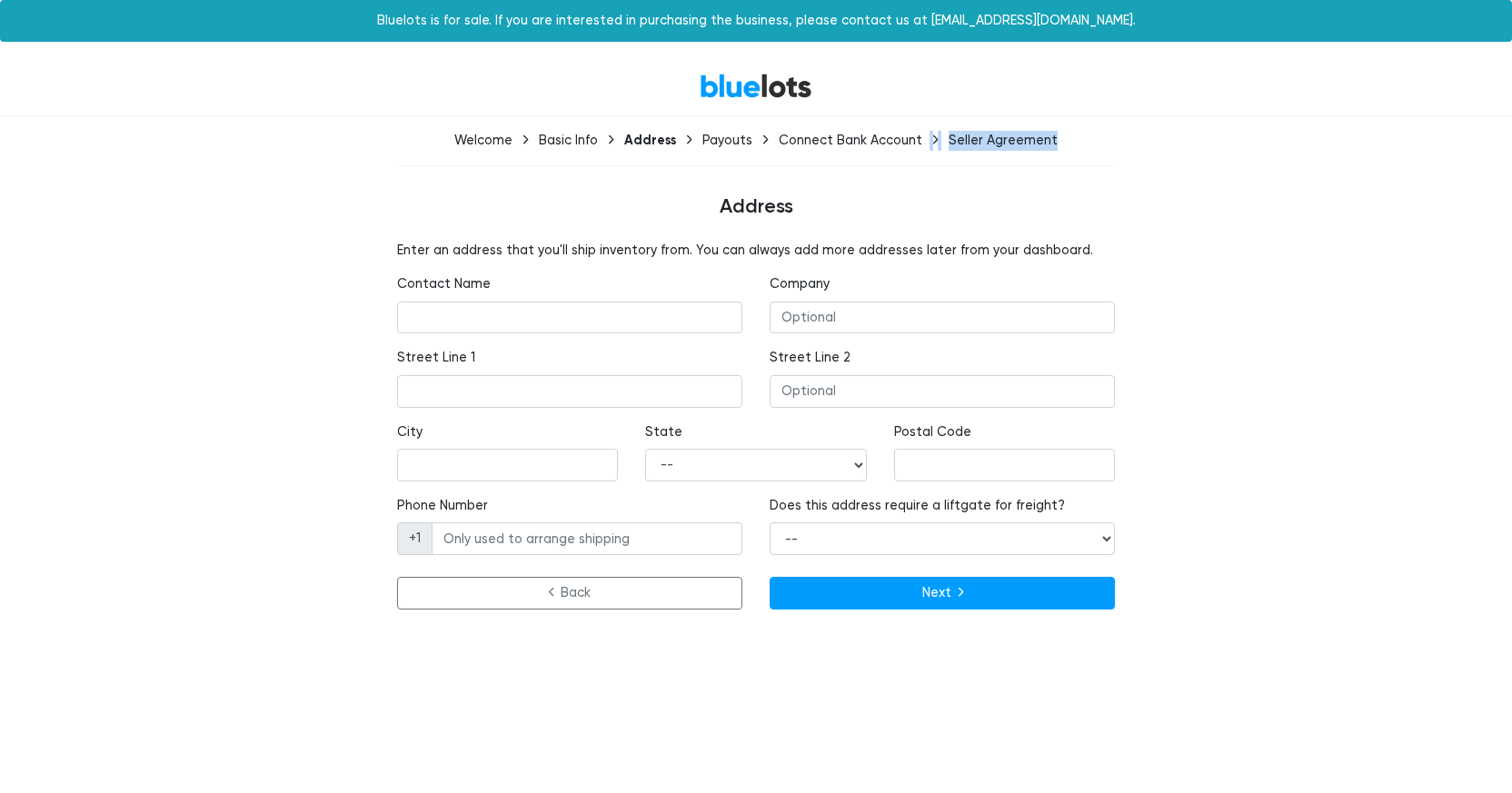
drag, startPoint x: 1049, startPoint y: 141, endPoint x: 866, endPoint y: 134, distance: 183.1
click at [922, 135] on div "Welcome Basic Info Address Payouts Connect Bank Account Seller Agreement" at bounding box center [756, 155] width 745 height 50
click at [815, 143] on div "Connect Bank Account" at bounding box center [850, 140] width 143 height 16
click at [1064, 77] on div "BlueLots" at bounding box center [756, 86] width 1118 height 39
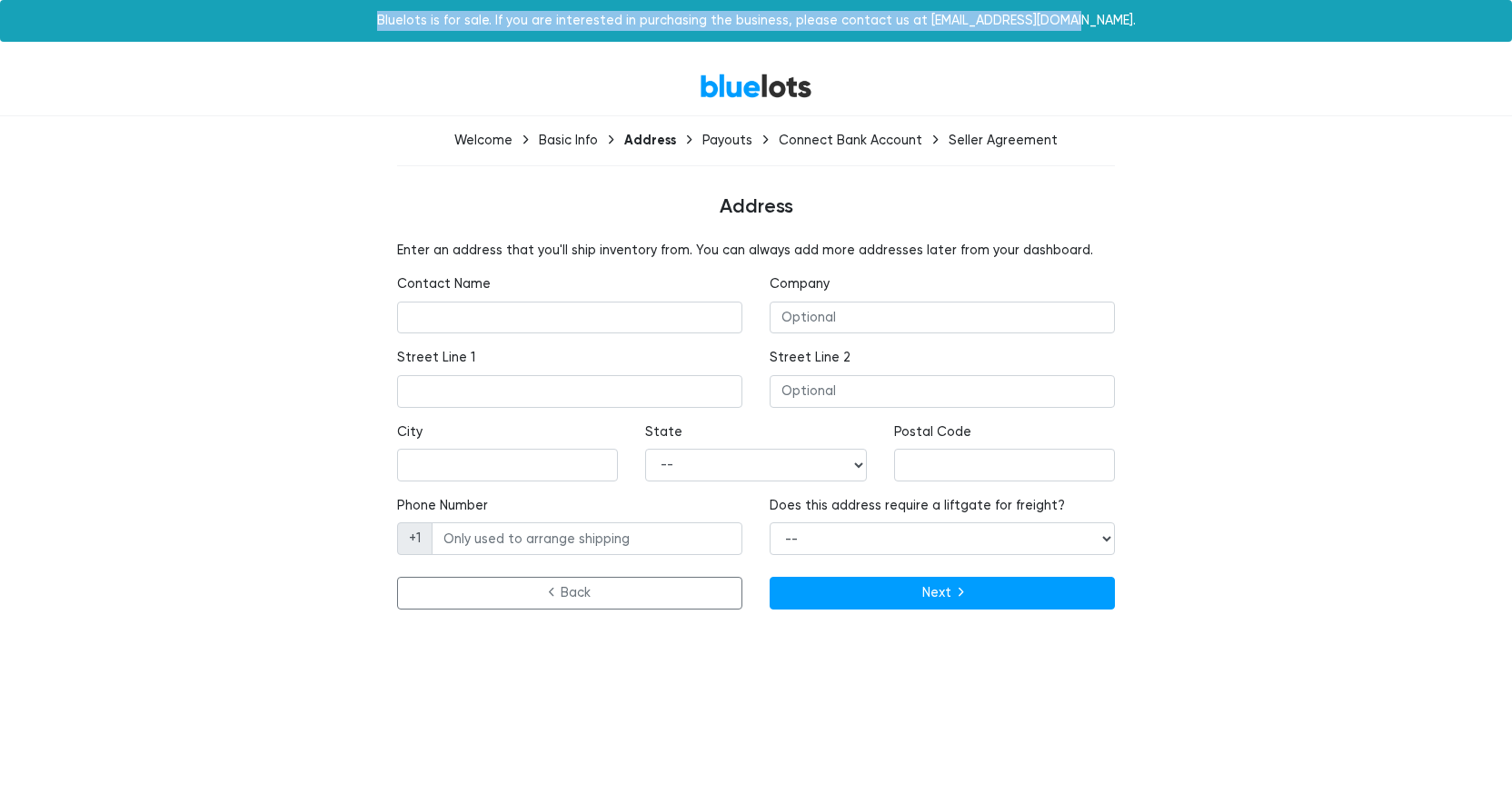
drag, startPoint x: 1032, startPoint y: 21, endPoint x: 414, endPoint y: 14, distance: 618.0
click at [410, 12] on div "Bluelots is for sale. If you are interested in purchasing the business, please …" at bounding box center [756, 21] width 1512 height 42
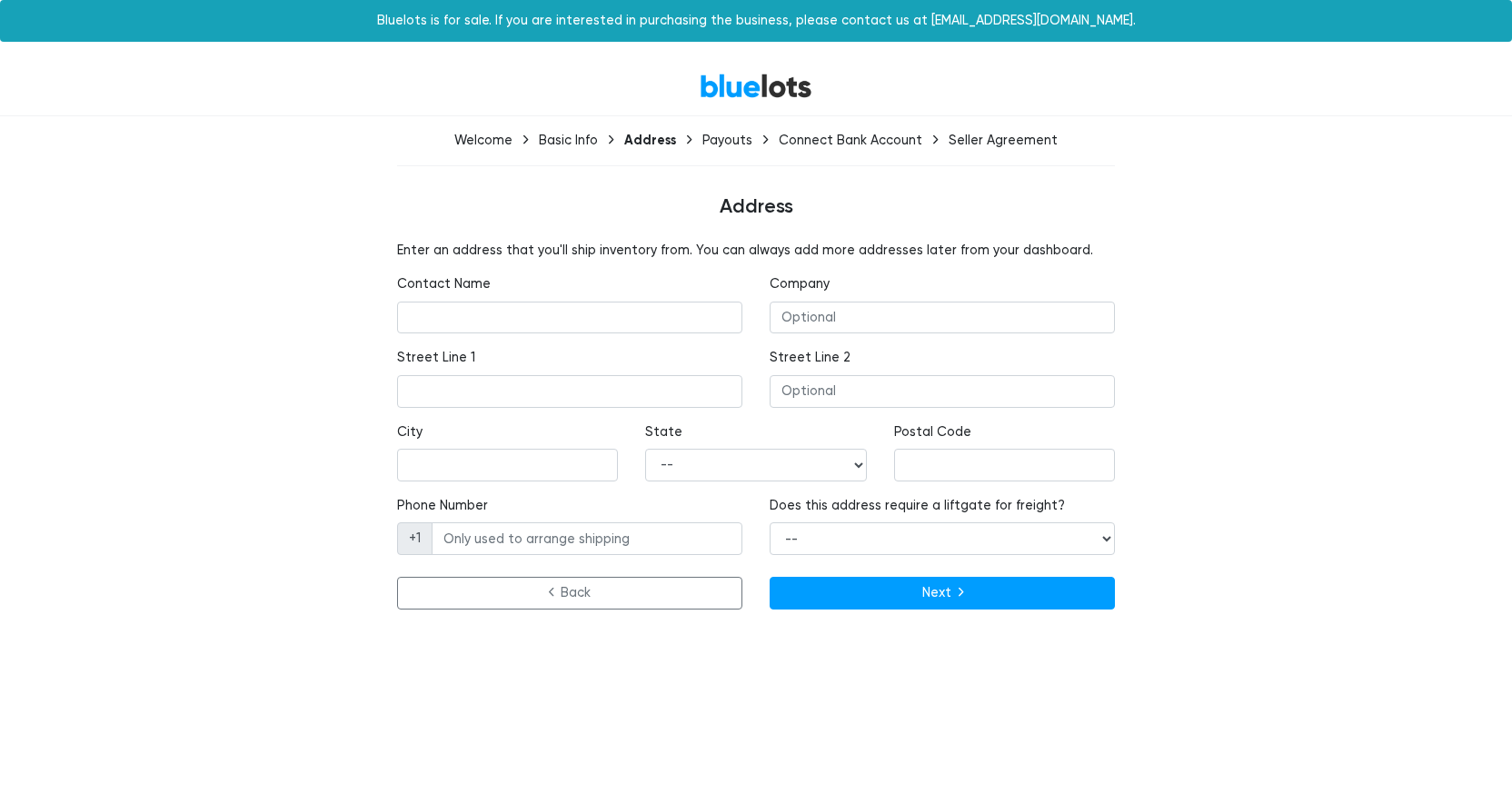
click at [1097, 33] on div "Bluelots is for sale. If you are interested in purchasing the business, please …" at bounding box center [756, 21] width 1512 height 42
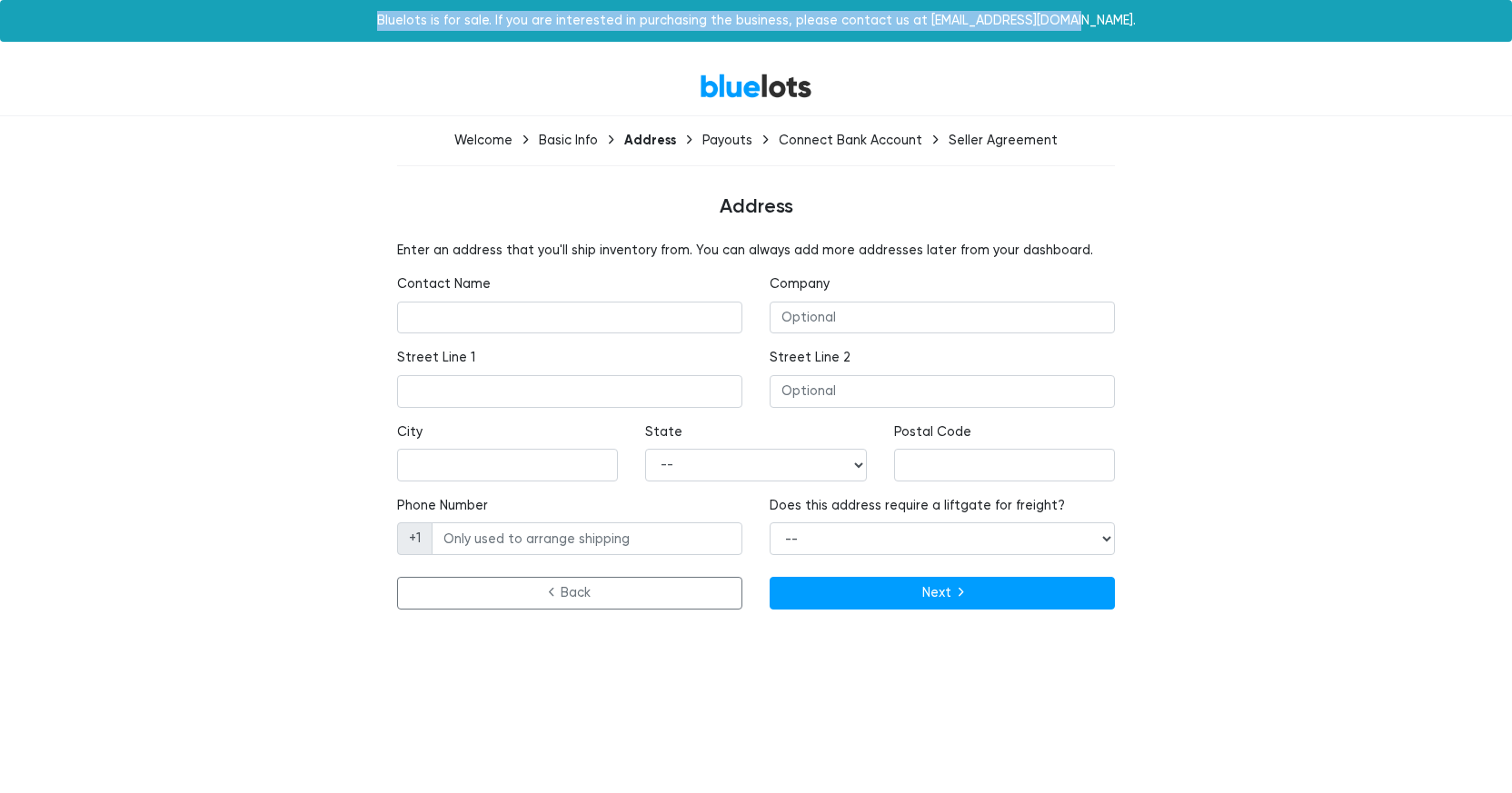
drag, startPoint x: 1111, startPoint y: 24, endPoint x: 362, endPoint y: 12, distance: 749.1
click at [363, 12] on div "Bluelots is for sale. If you are interested in purchasing the business, please …" at bounding box center [756, 21] width 1512 height 42
copy div "Bluelots is for sale. If you are interested in purchasing the business, please …"
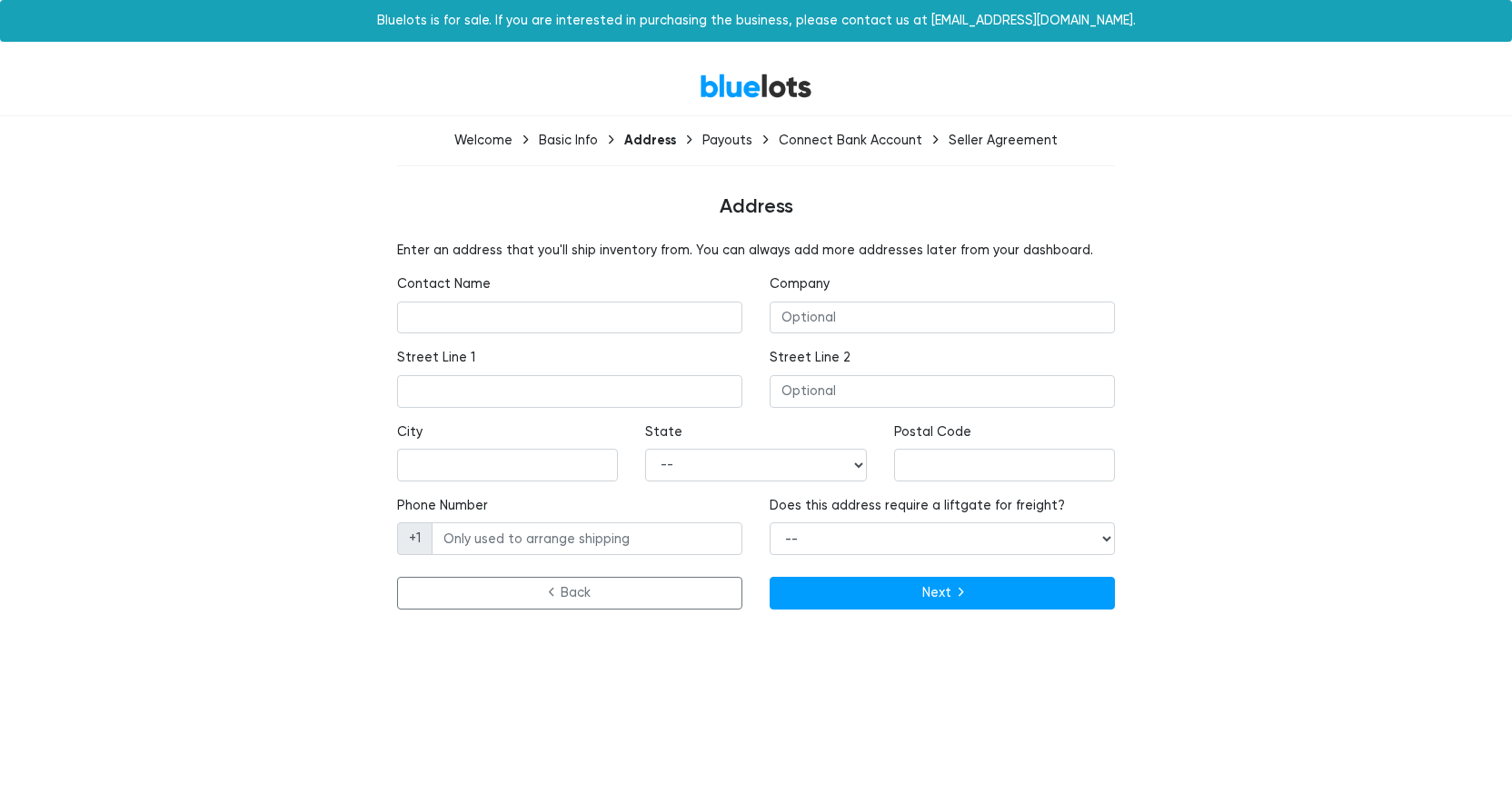
click at [1270, 195] on h4 "Address" at bounding box center [756, 207] width 1090 height 24
click at [733, 82] on link "BlueLots" at bounding box center [756, 85] width 113 height 26
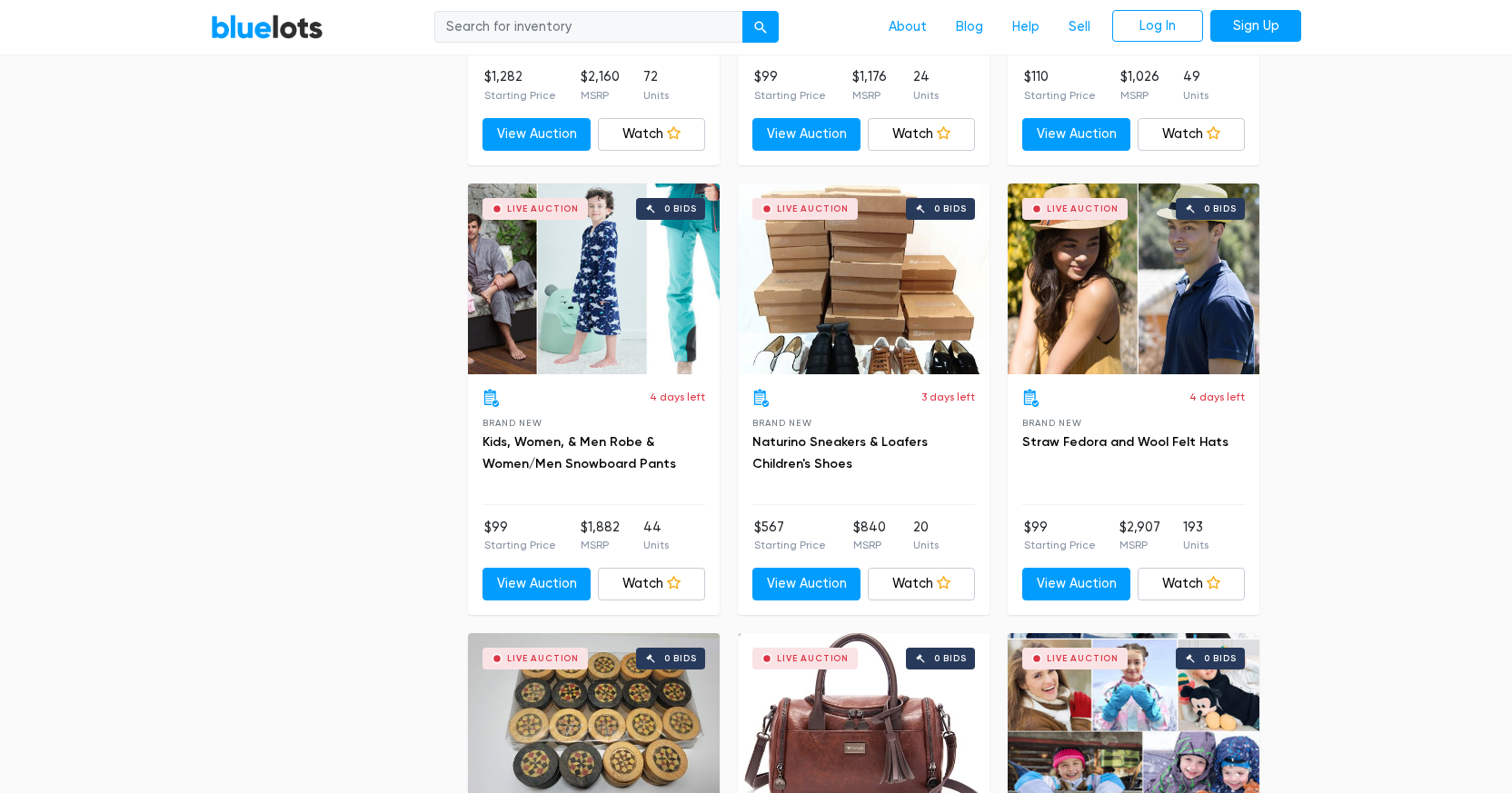
scroll to position [7889, 0]
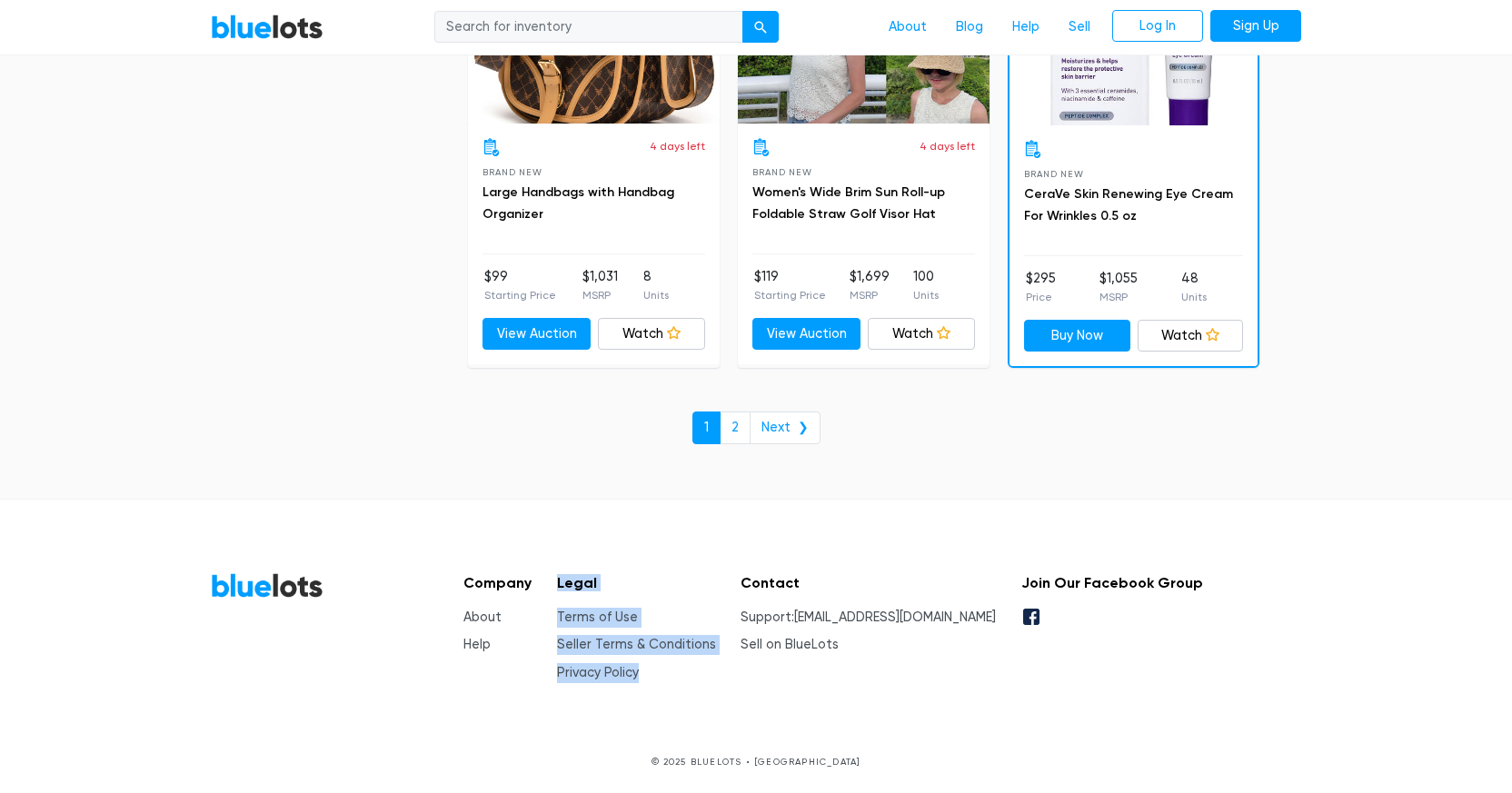
drag, startPoint x: 675, startPoint y: 668, endPoint x: 529, endPoint y: 668, distance: 146.0
click at [552, 660] on div "Company About Help Legal Terms of Use Seller Terms & Conditions Privacy Policy …" at bounding box center [826, 627] width 754 height 110
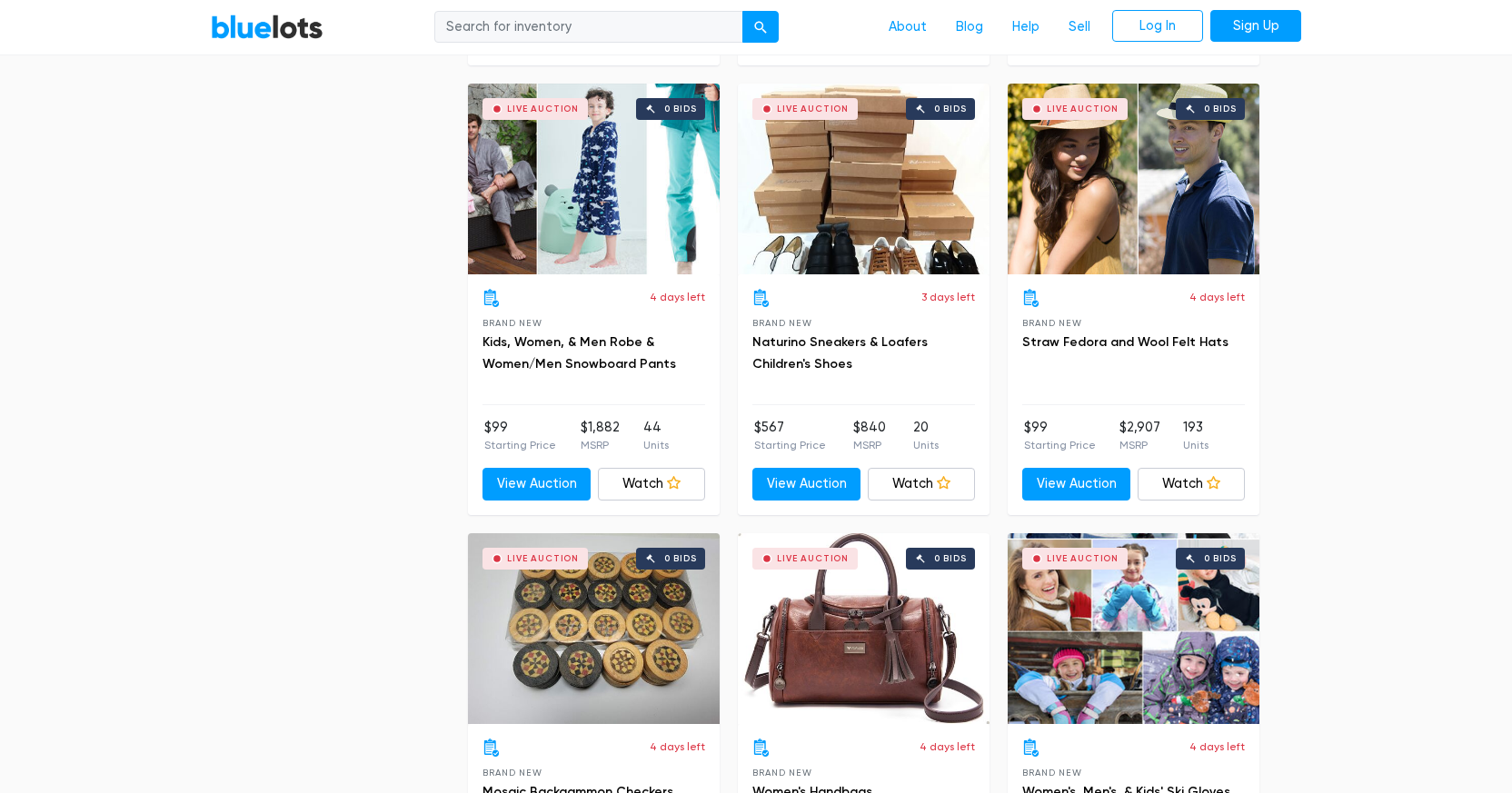
scroll to position [6695, 0]
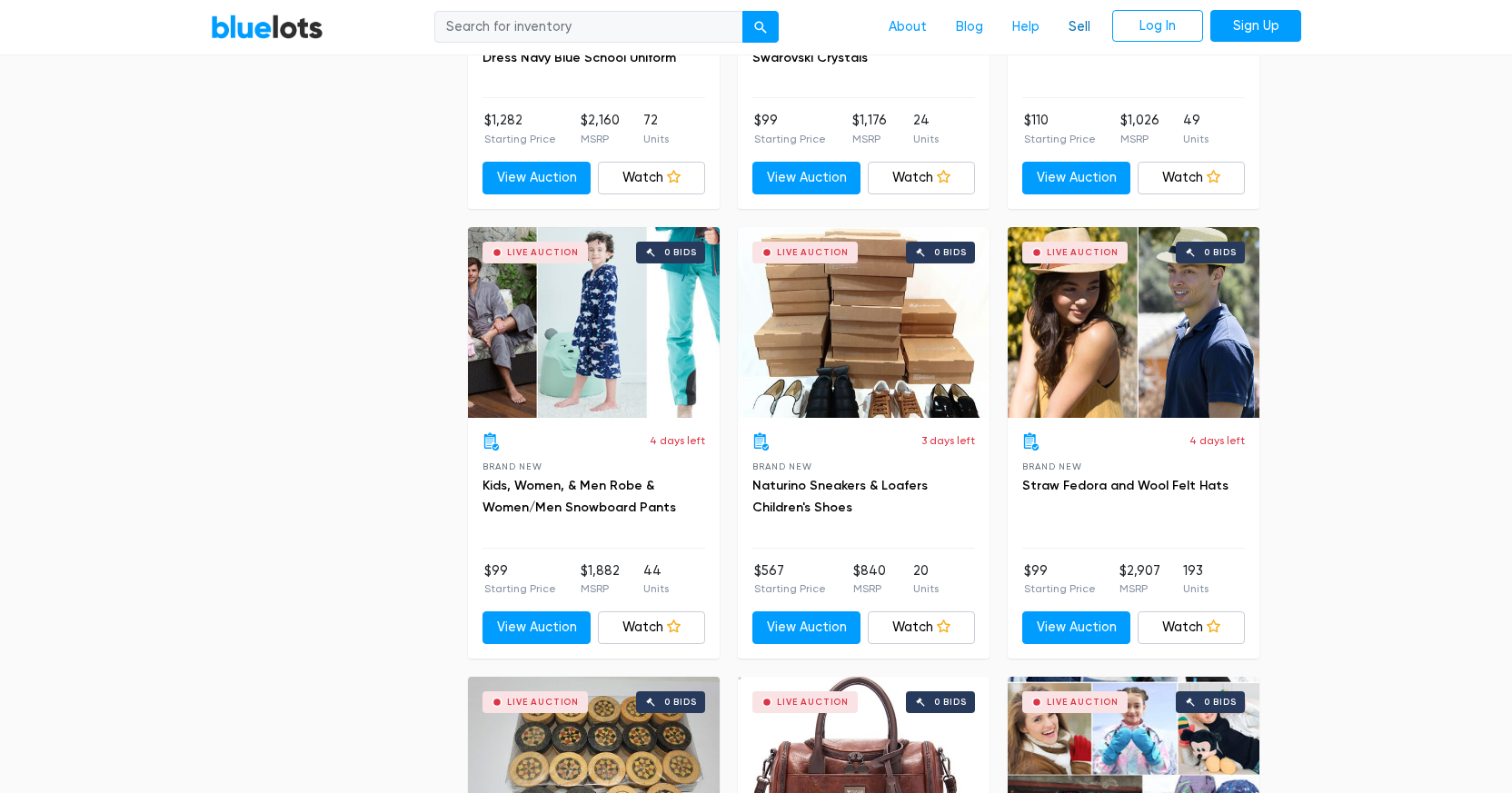
drag, startPoint x: 1082, startPoint y: 25, endPoint x: 1421, endPoint y: 209, distance: 385.7
click at [1083, 25] on link "Sell" at bounding box center [1080, 26] width 51 height 34
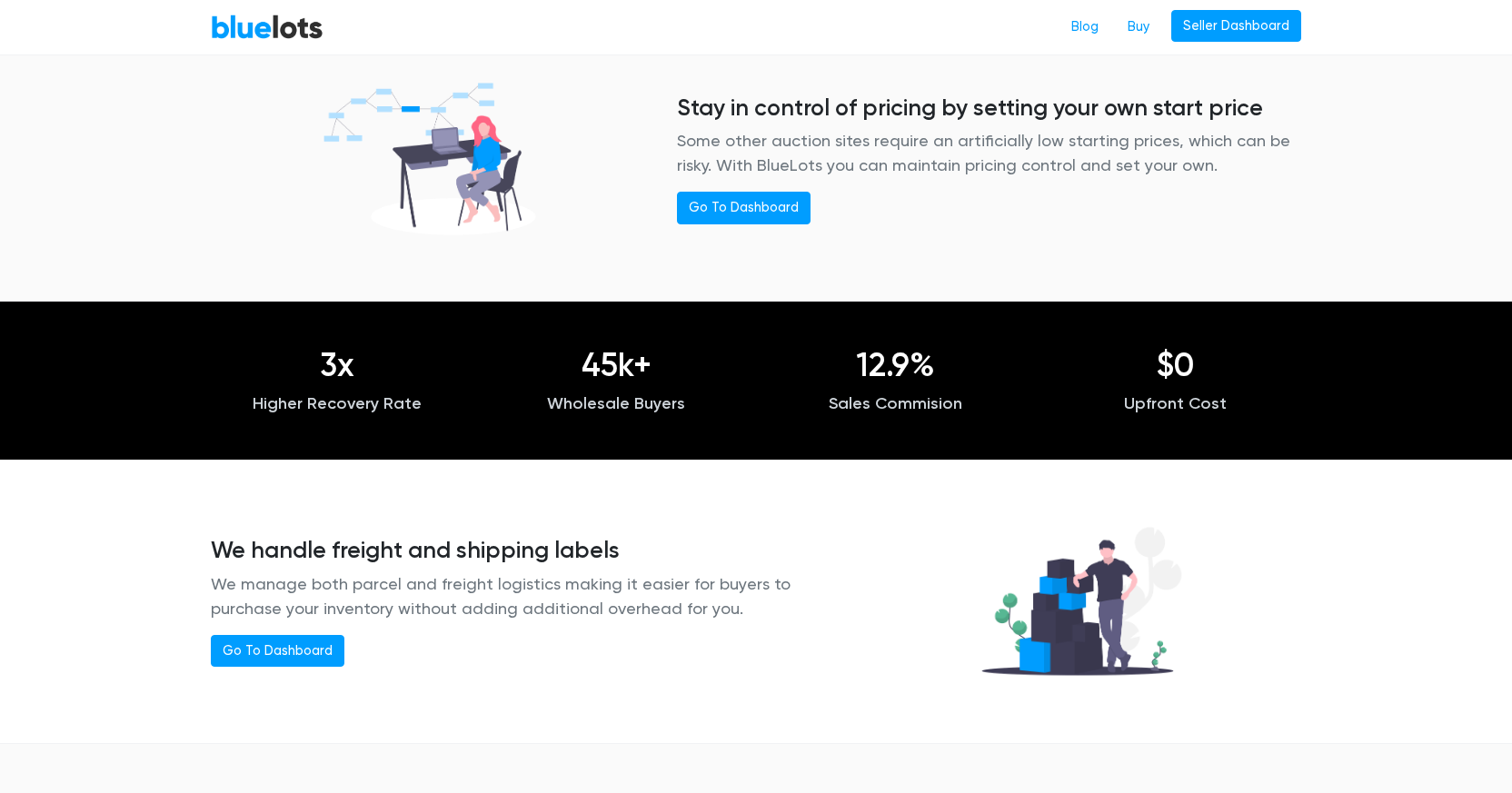
scroll to position [2101, 0]
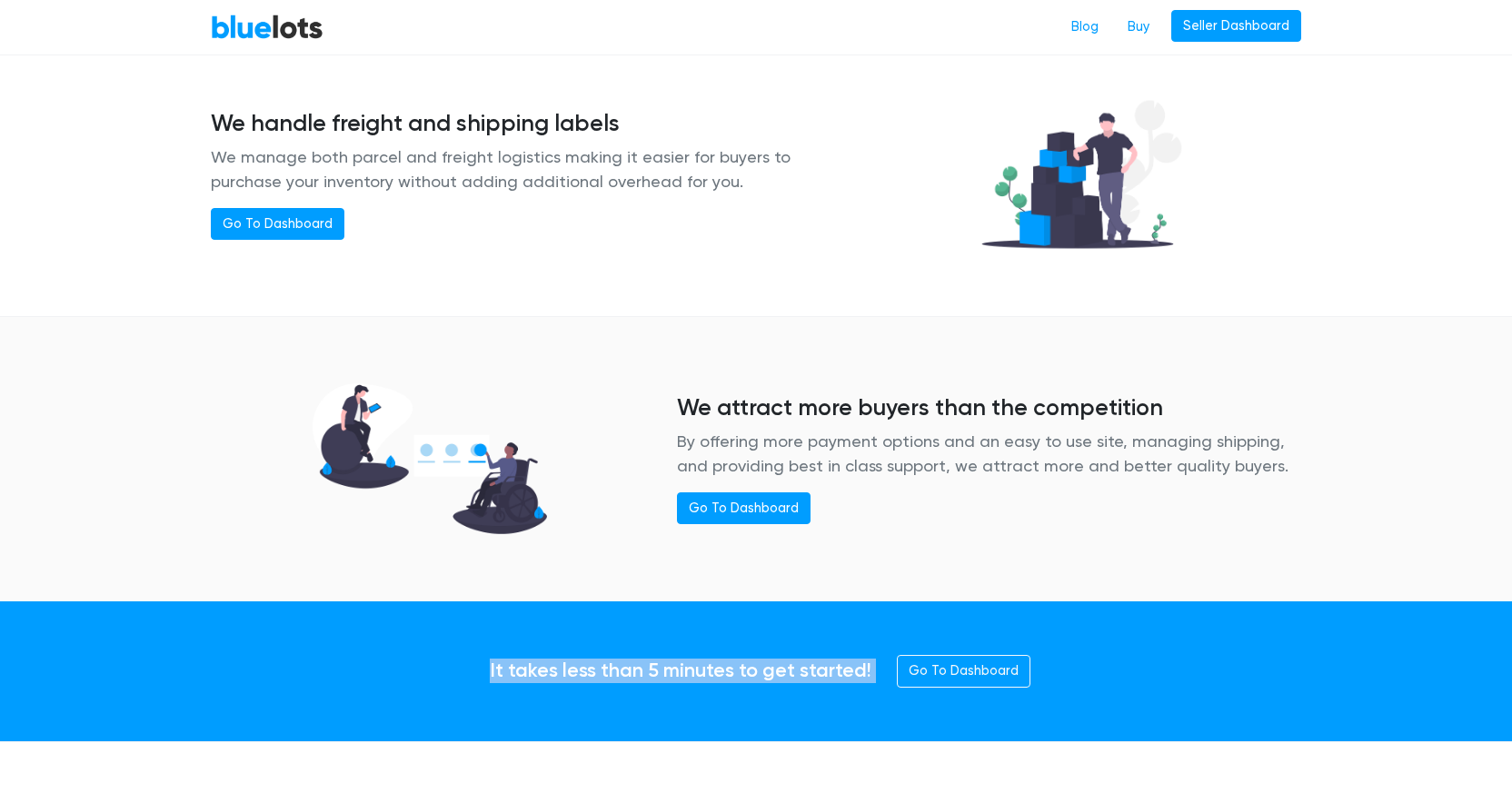
drag, startPoint x: 872, startPoint y: 673, endPoint x: 487, endPoint y: 638, distance: 386.6
click at [411, 654] on div "It takes less than 5 minutes to get started! Go To Dashboard" at bounding box center [756, 670] width 1118 height 38
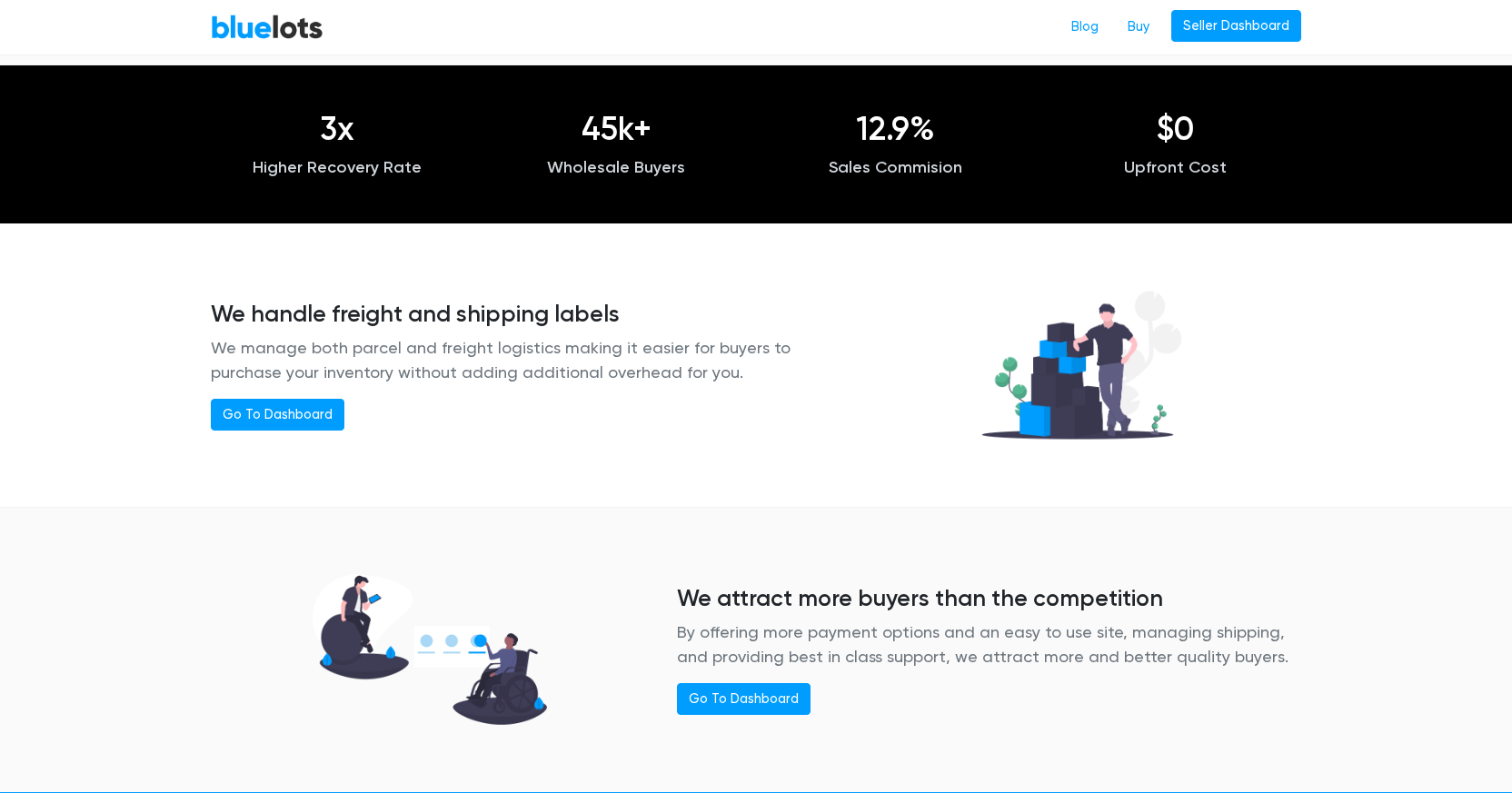
scroll to position [2123, 0]
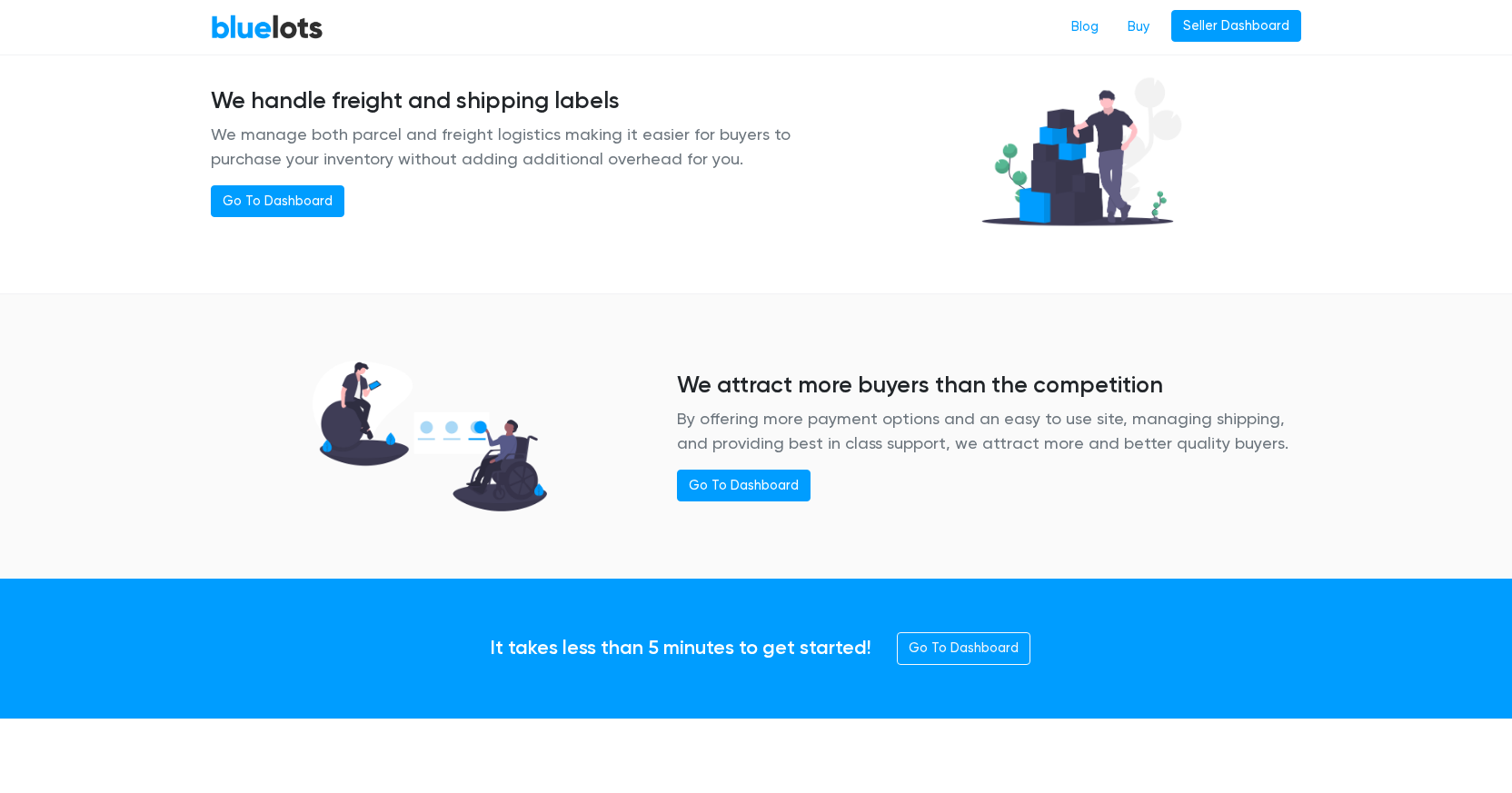
click at [816, 537] on div "We attract more buyers than the competition By offering more payment options an…" at bounding box center [756, 436] width 1118 height 269
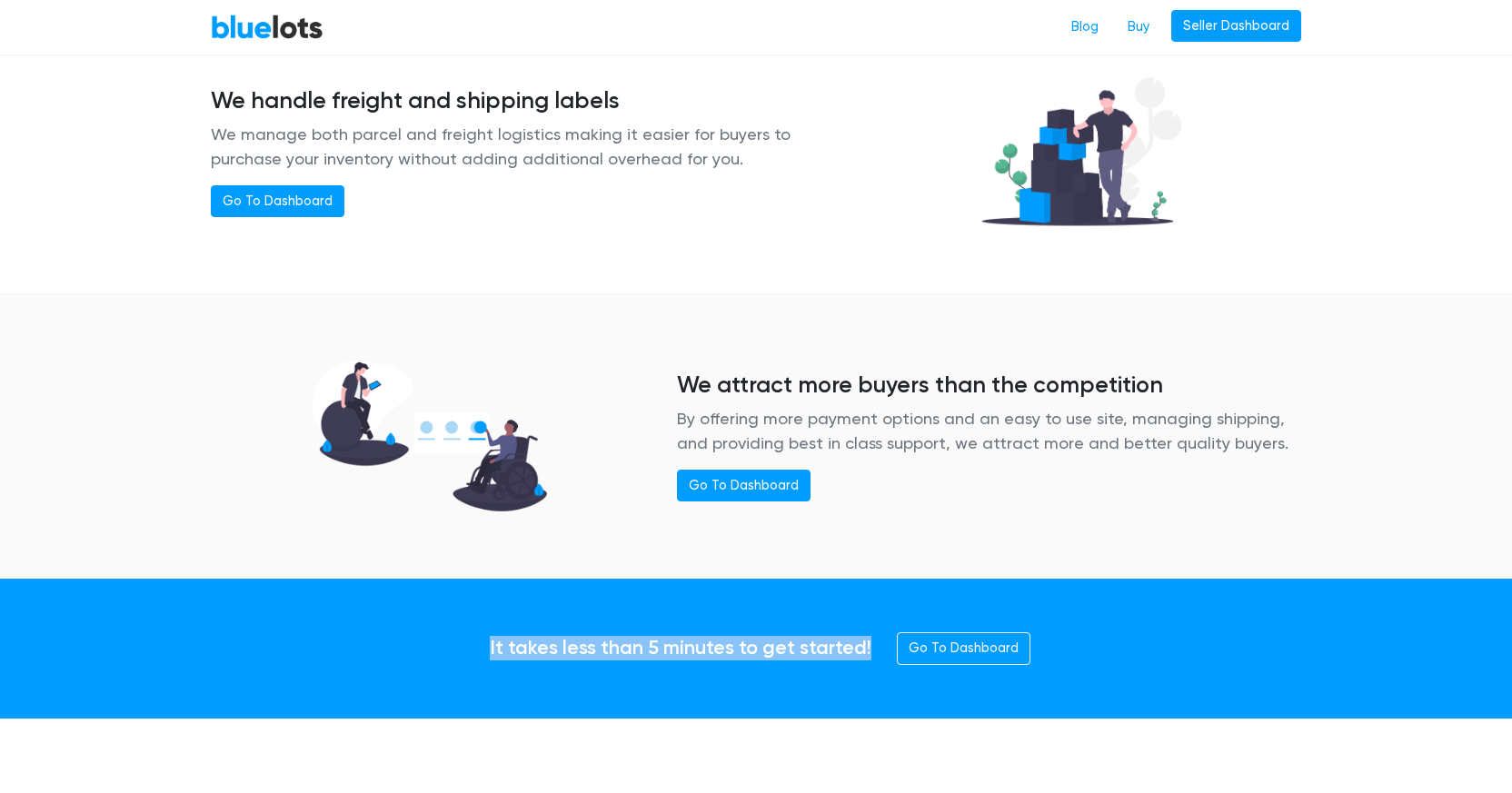
drag, startPoint x: 875, startPoint y: 651, endPoint x: 391, endPoint y: 640, distance: 484.1
click at [388, 640] on div "It takes less than 5 minutes to get started! Go To Dashboard" at bounding box center [756, 648] width 1118 height 38
copy h4 "It takes less than 5 minutes to get started!"
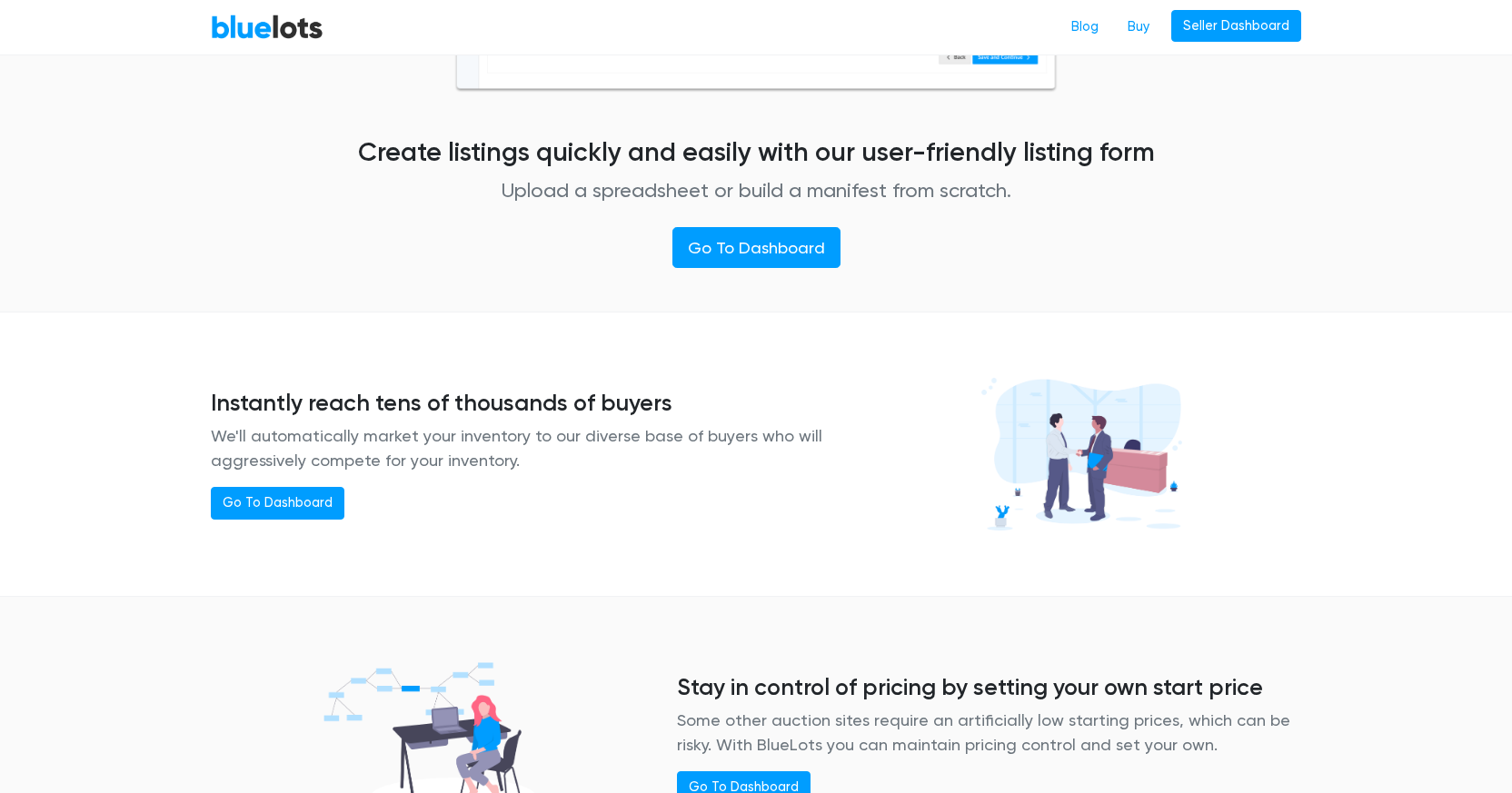
scroll to position [1379, 0]
